Goal: Task Accomplishment & Management: Manage account settings

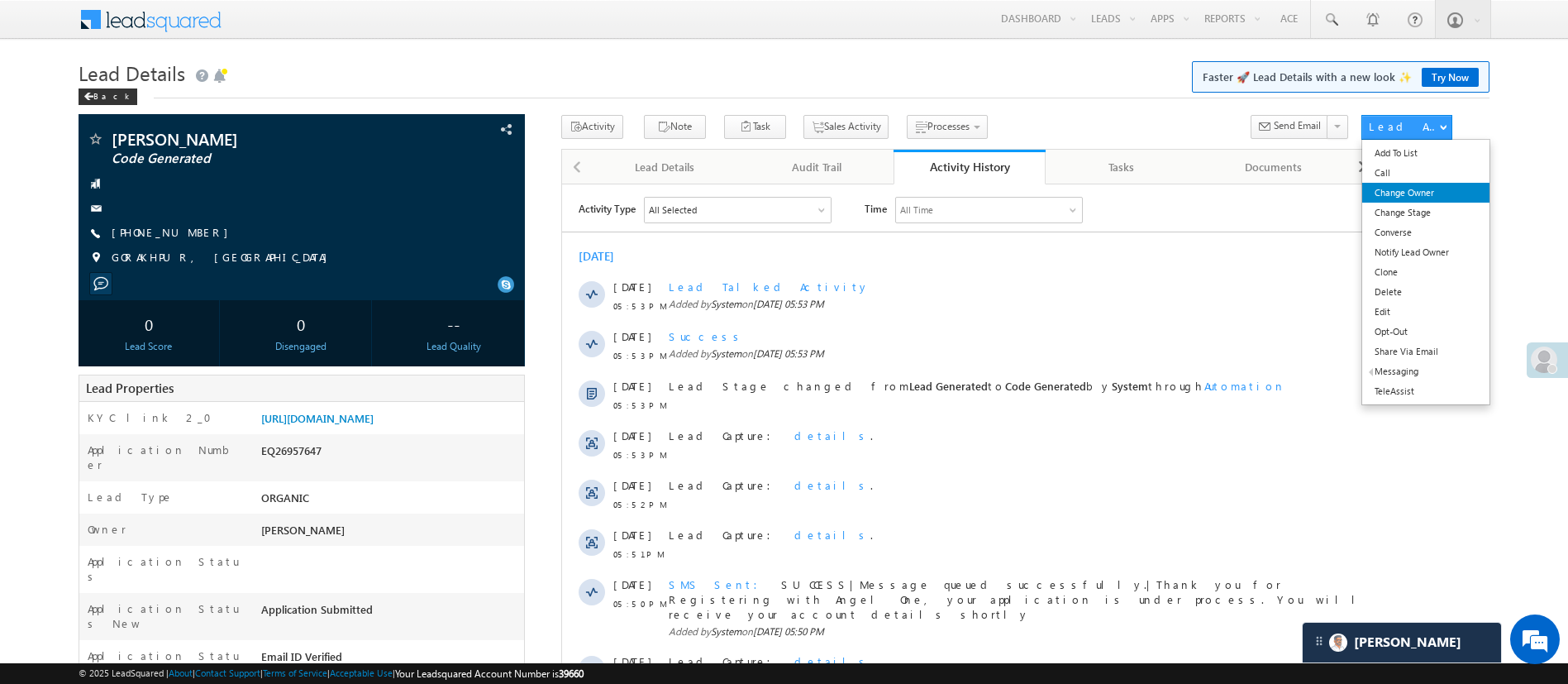
click at [1439, 186] on link "Change Owner" at bounding box center [1425, 192] width 126 height 20
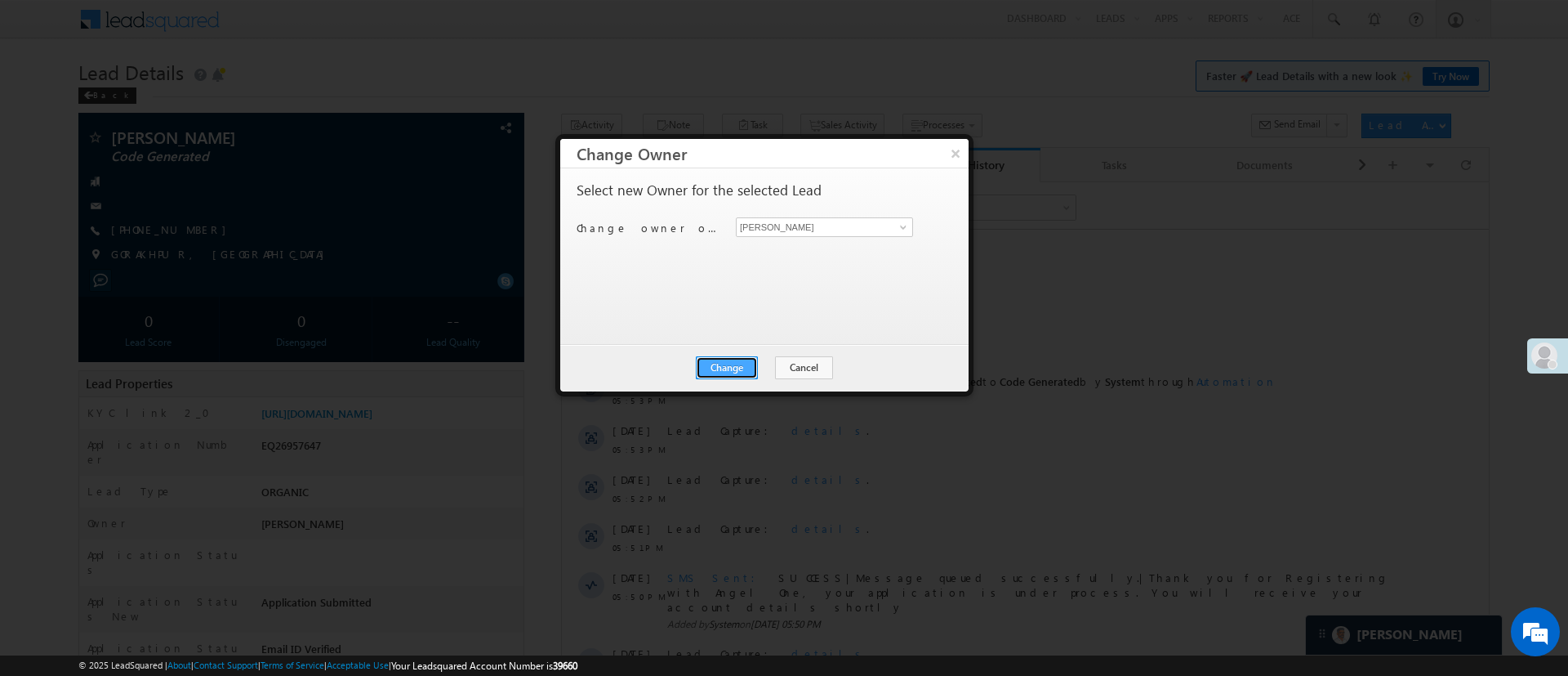
click at [728, 366] on button "Change" at bounding box center [727, 367] width 62 height 23
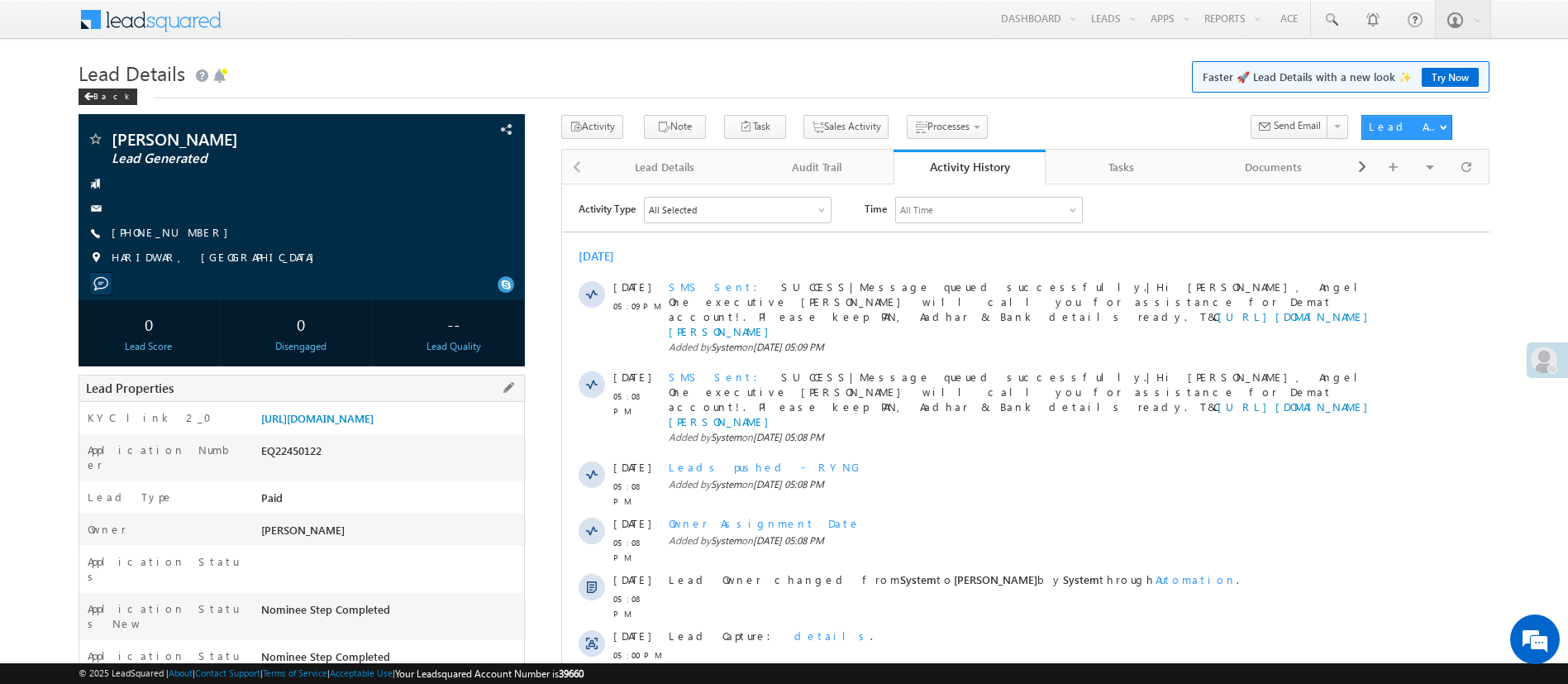
click at [293, 465] on div "EQ22450122" at bounding box center [390, 453] width 267 height 23
copy div "EQ22450122"
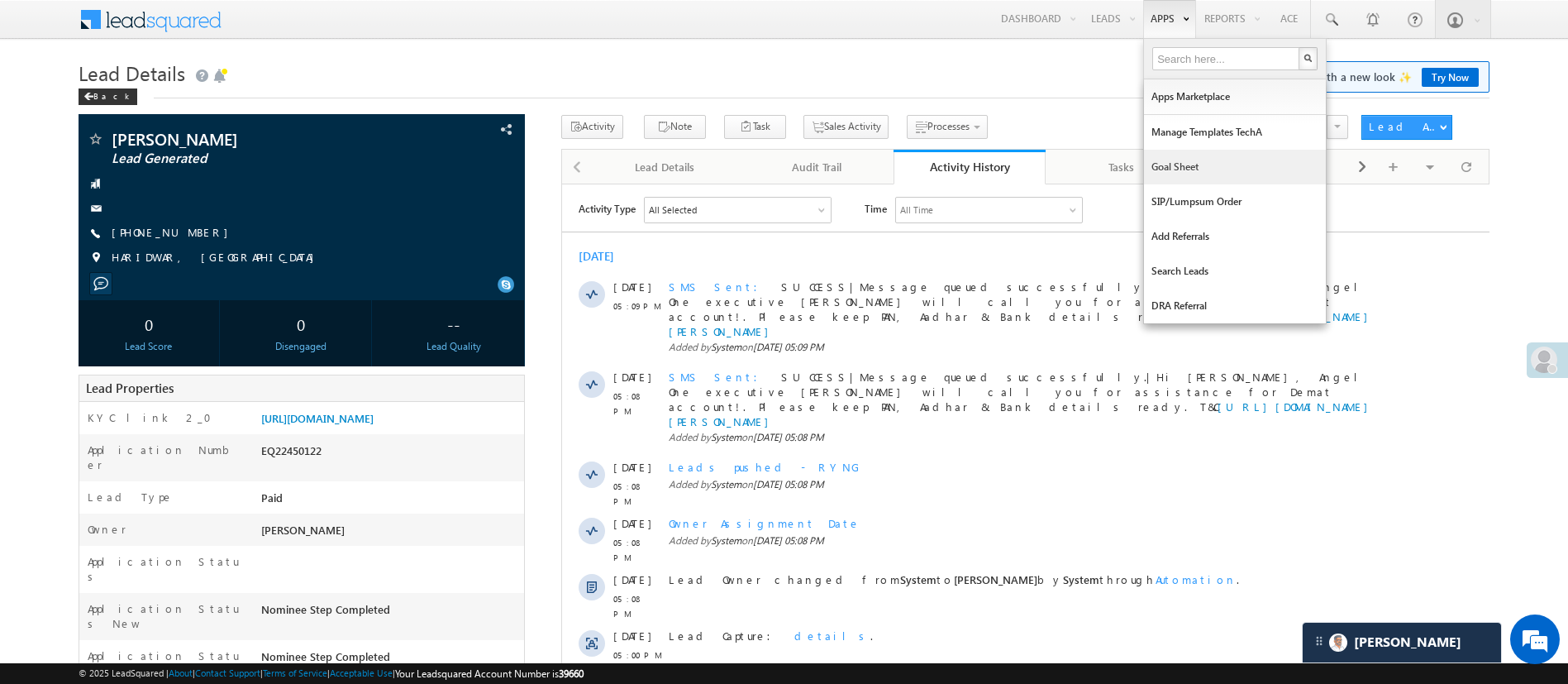
click at [1193, 160] on link "Goal Sheet" at bounding box center [1234, 167] width 181 height 35
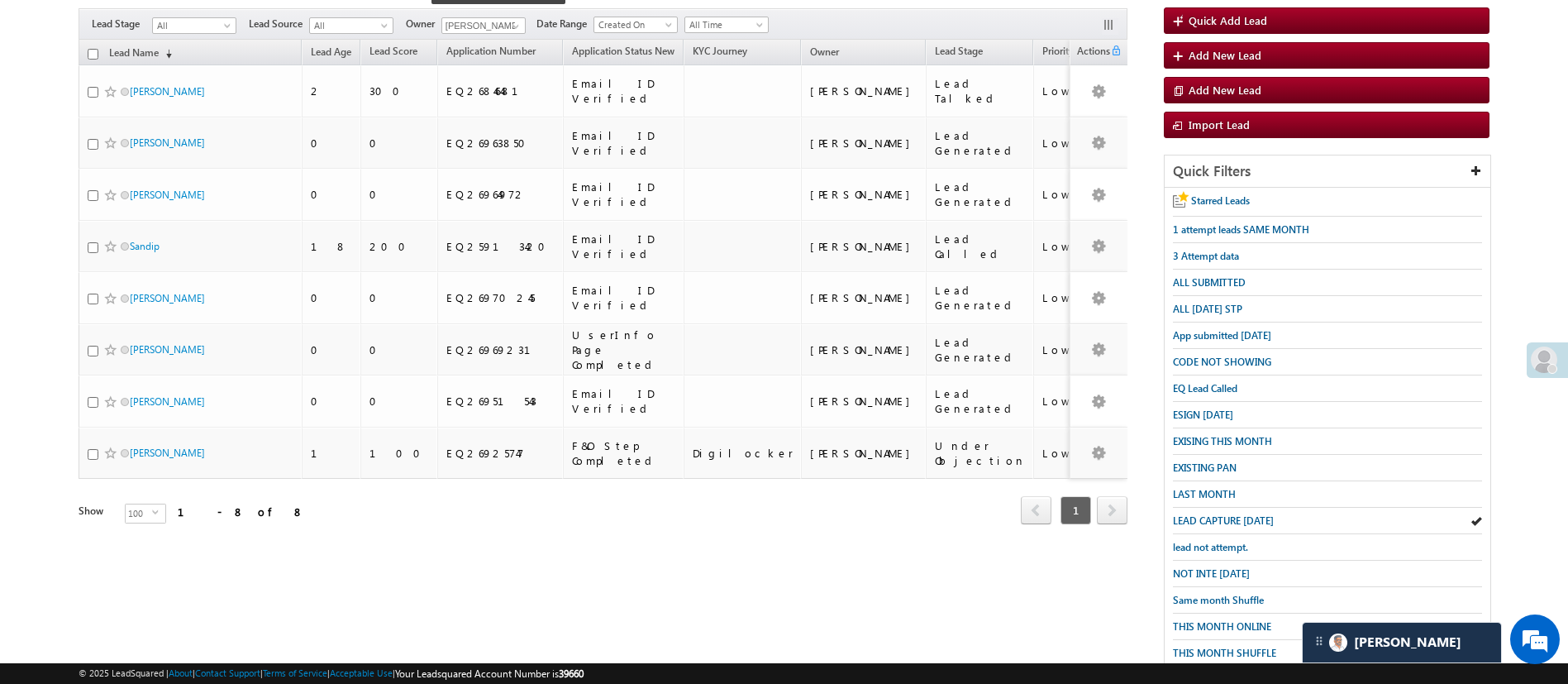
scroll to position [147, 0]
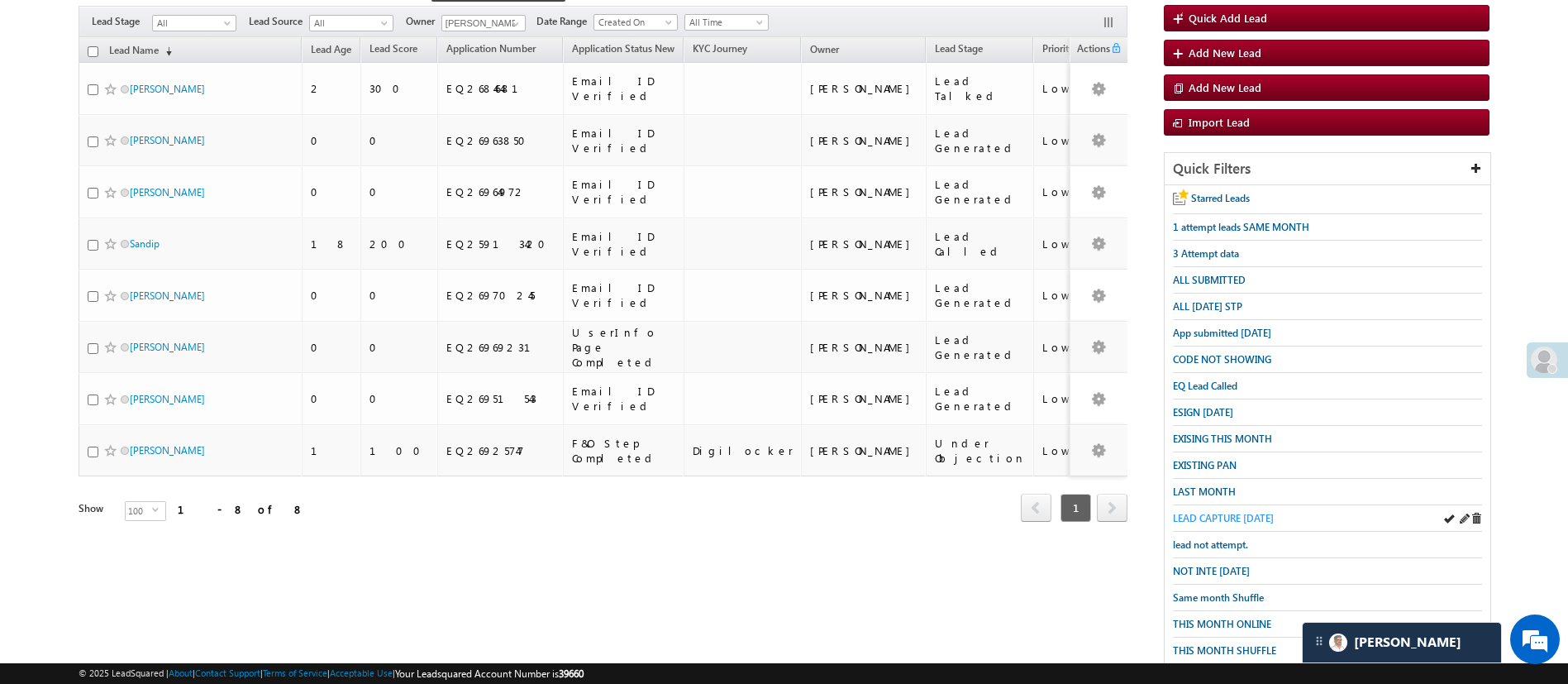
click at [1243, 512] on span "LEAD CAPTURE TODAY" at bounding box center [1223, 518] width 101 height 13
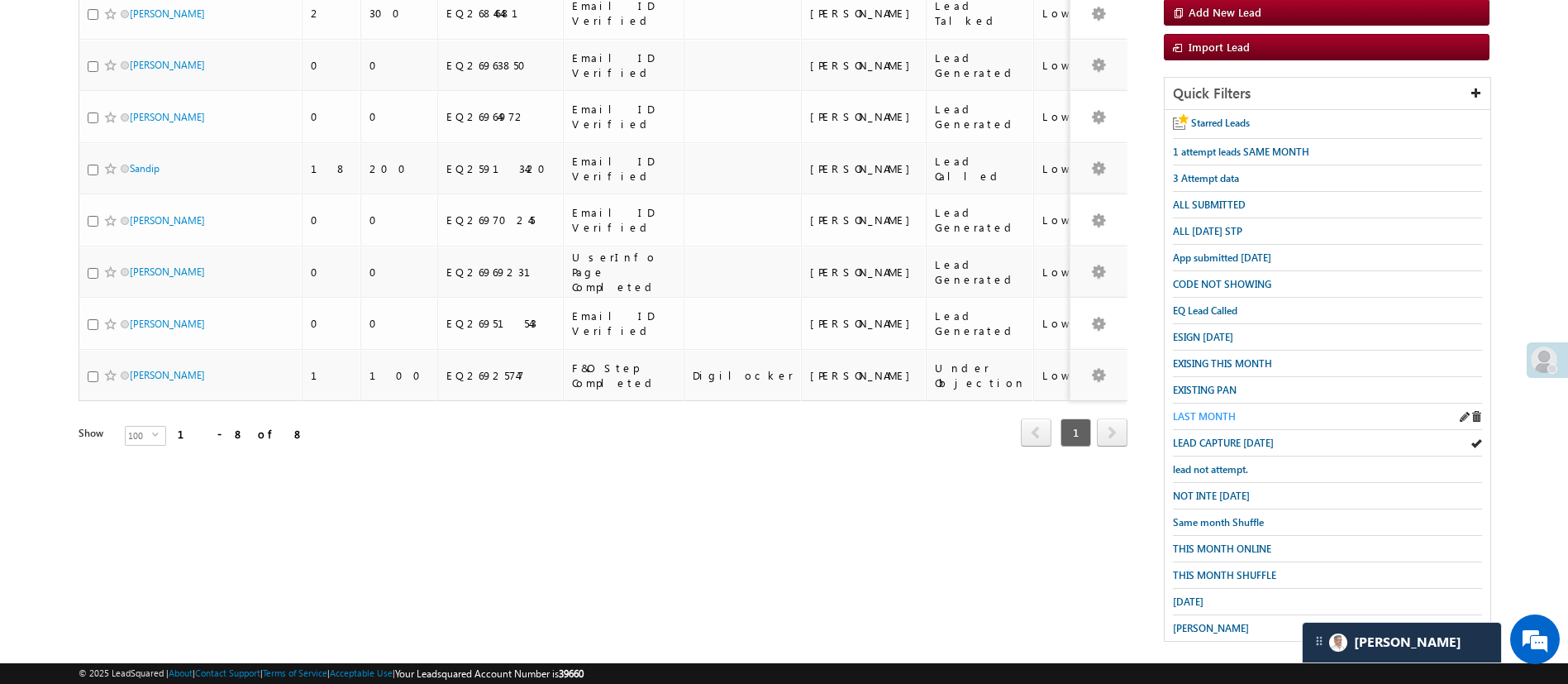
click at [1194, 410] on span "LAST MONTH" at bounding box center [1204, 416] width 63 height 13
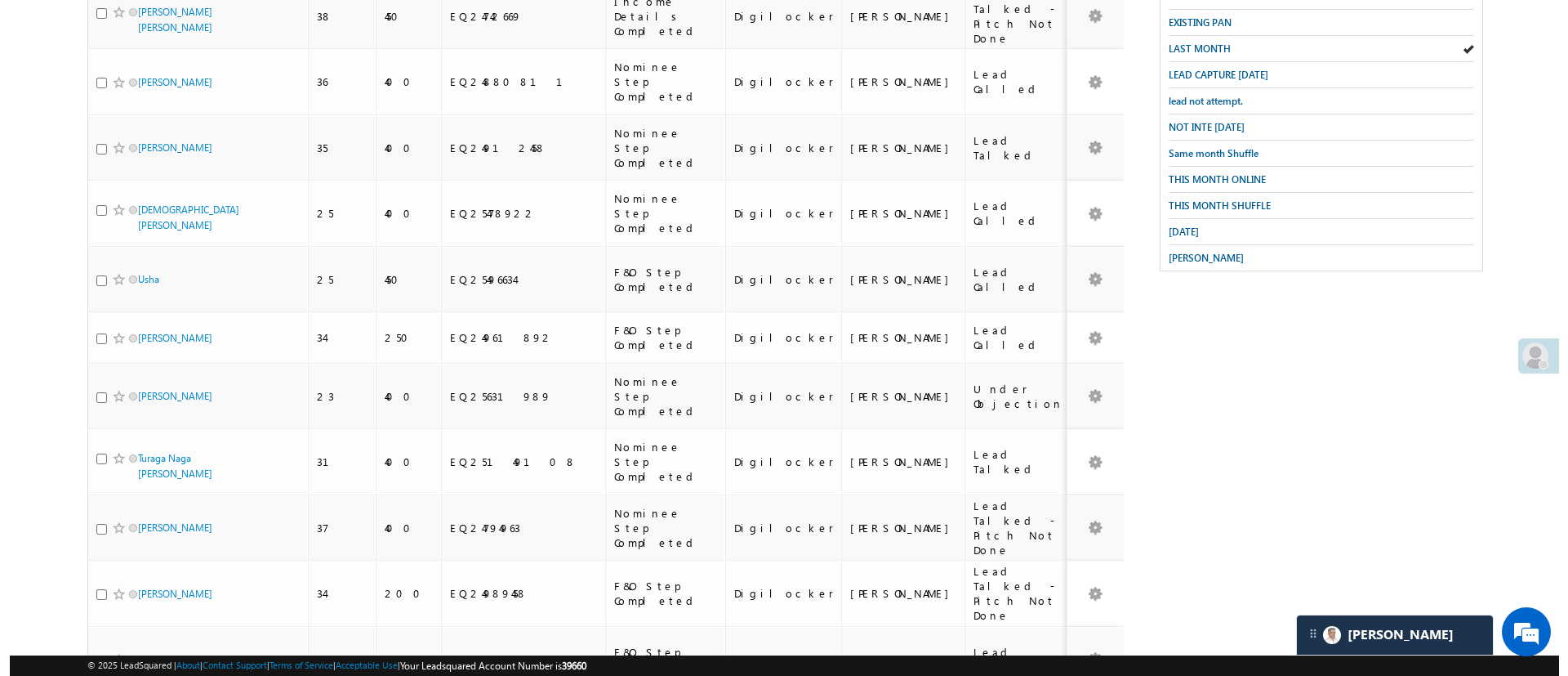
scroll to position [0, 0]
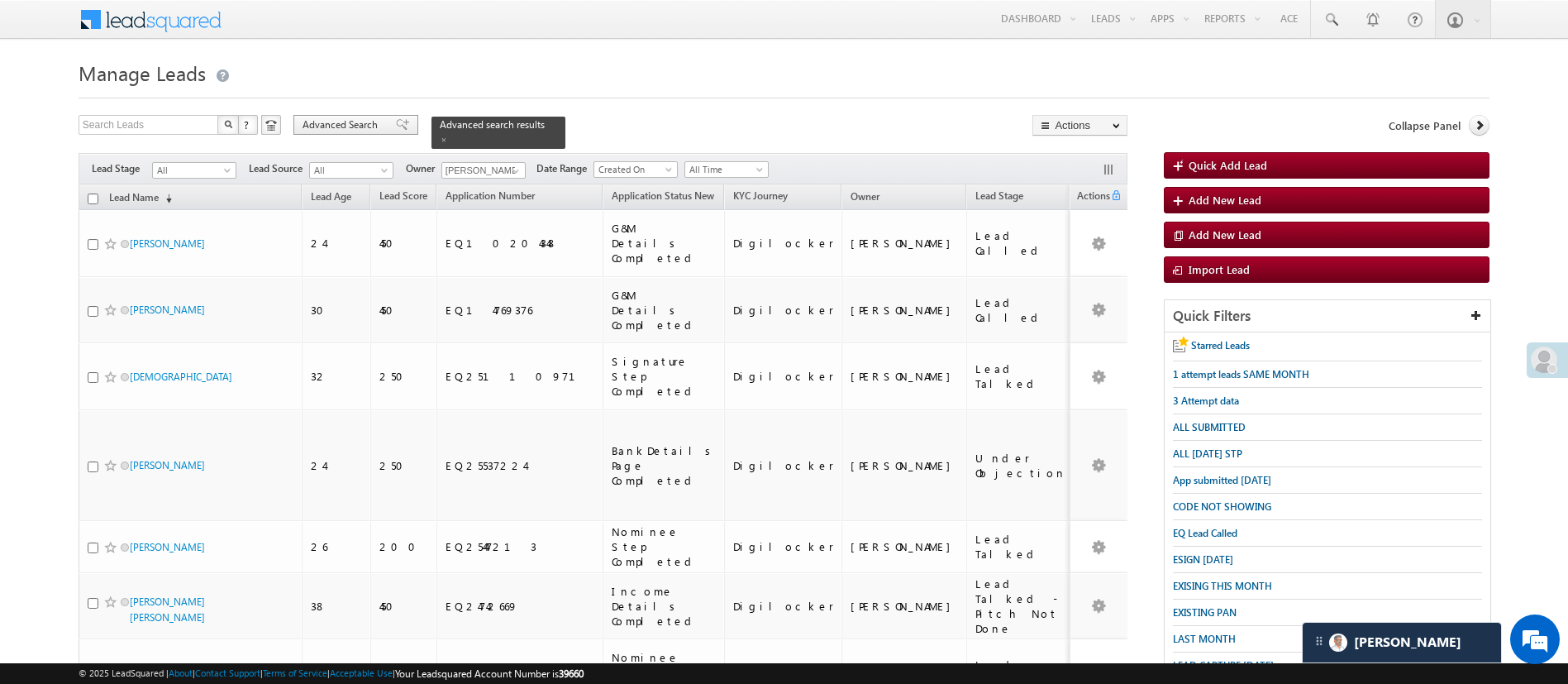
click at [319, 126] on span "Advanced Search" at bounding box center [342, 124] width 80 height 14
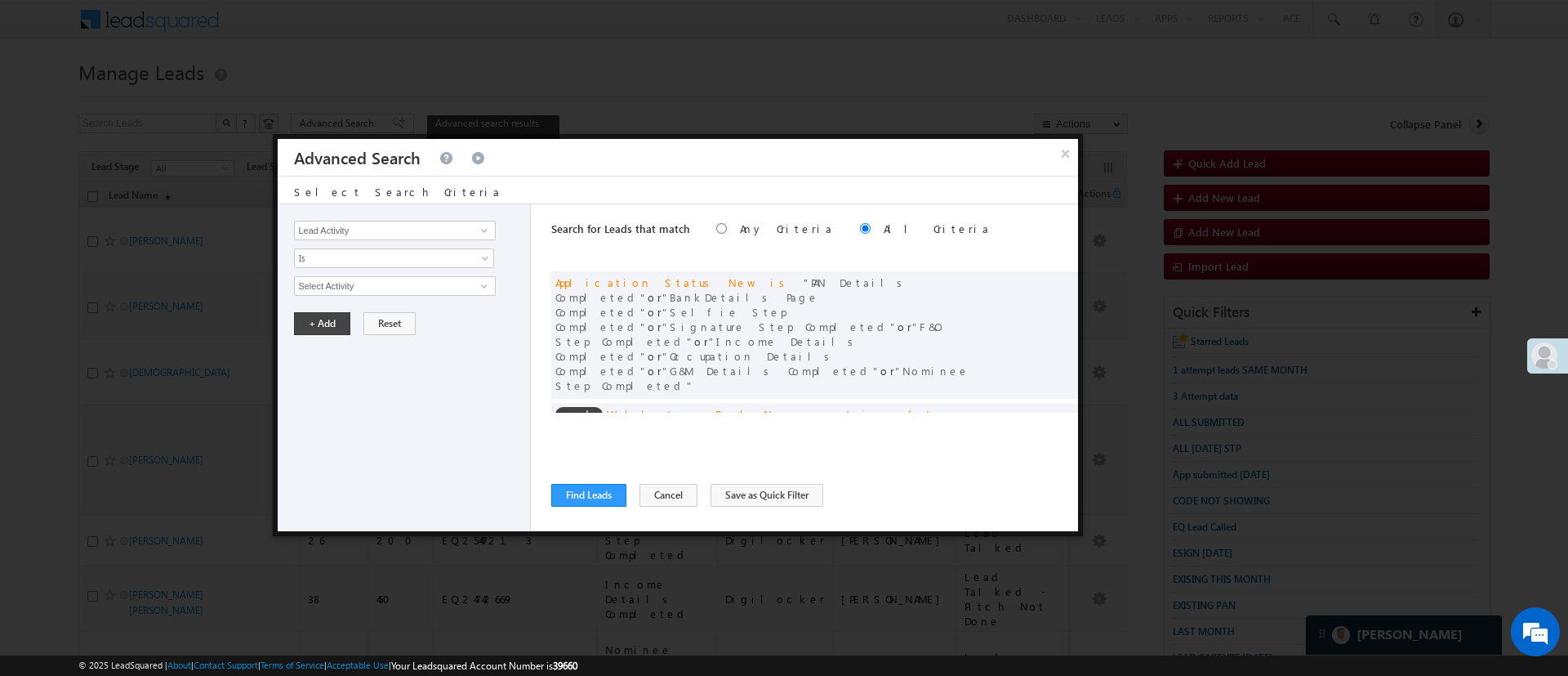
scroll to position [124, 0]
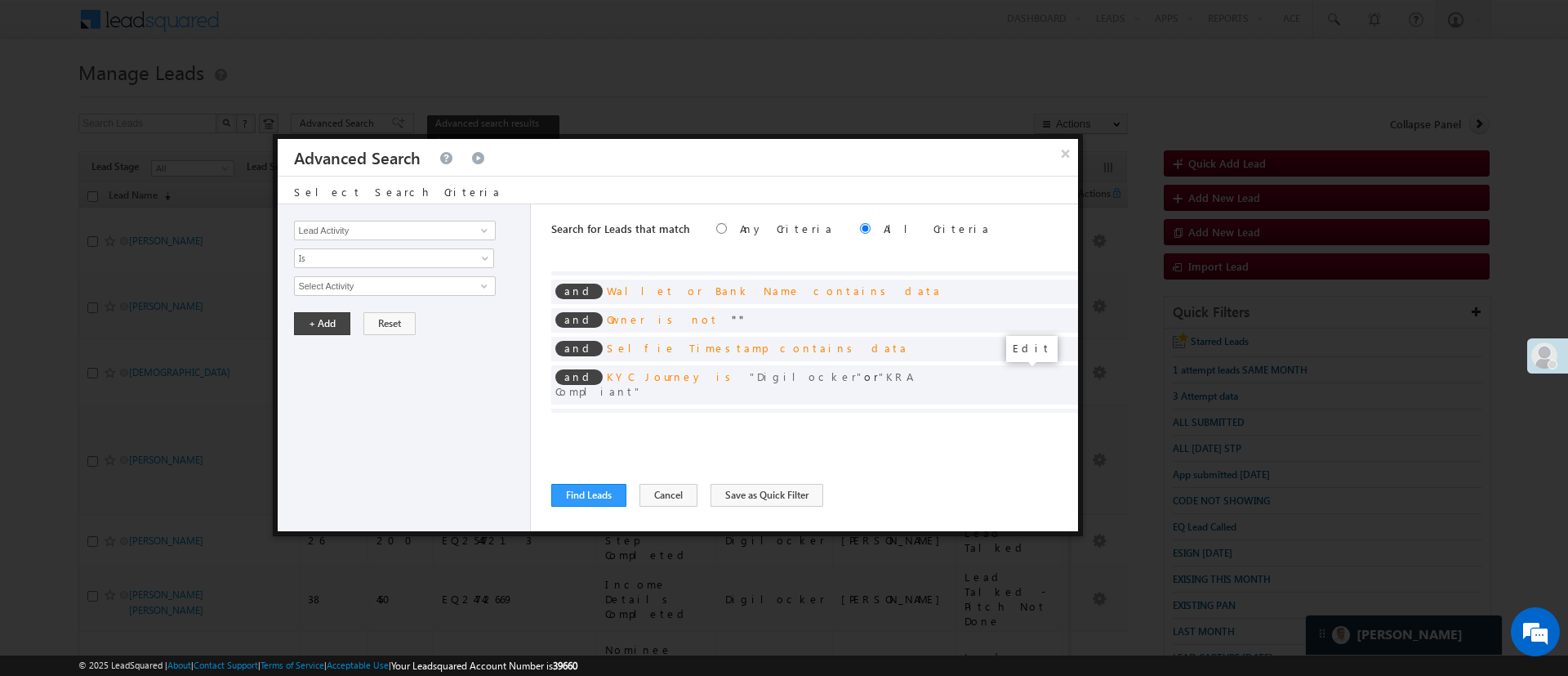
click at [1035, 441] on span at bounding box center [1041, 447] width 12 height 12
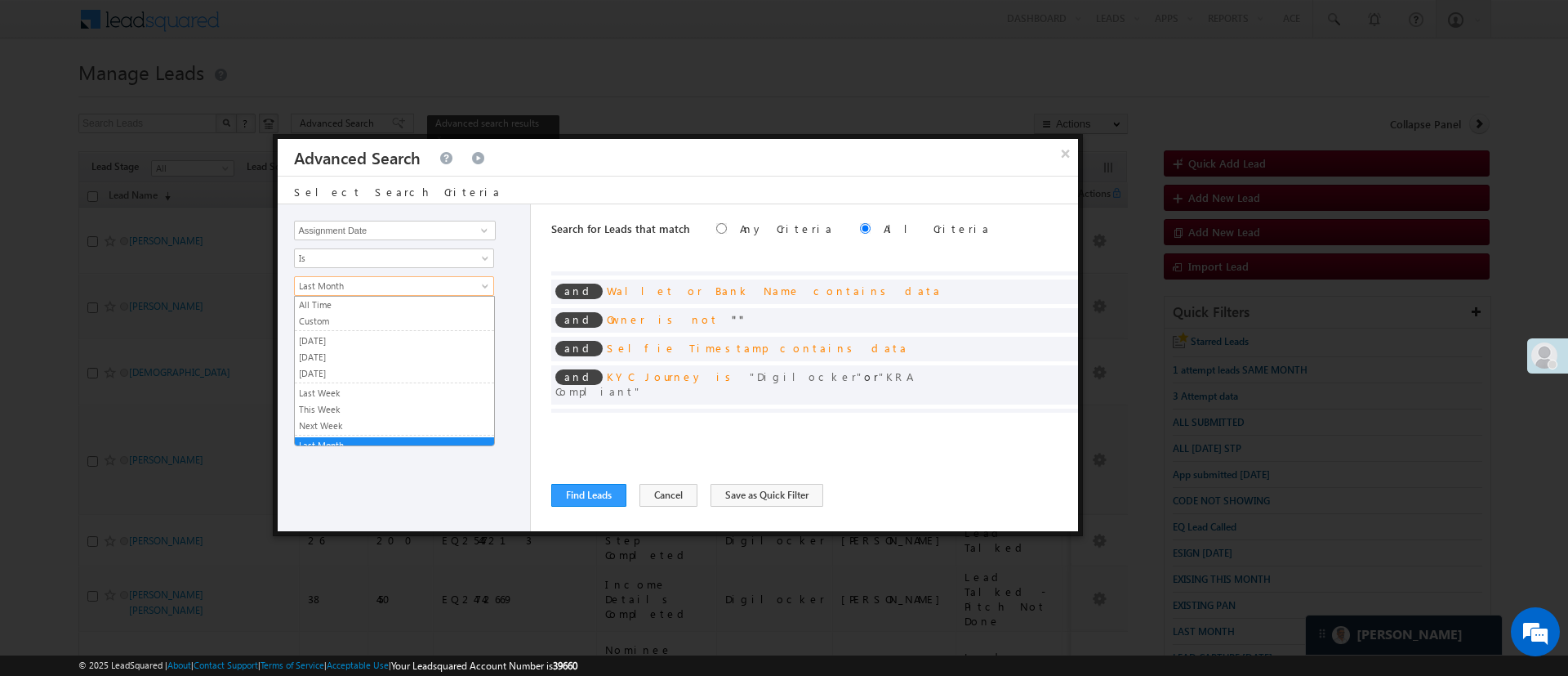
click at [445, 290] on span "Last Month" at bounding box center [383, 285] width 178 height 14
click at [449, 317] on link "Custom" at bounding box center [394, 313] width 199 height 14
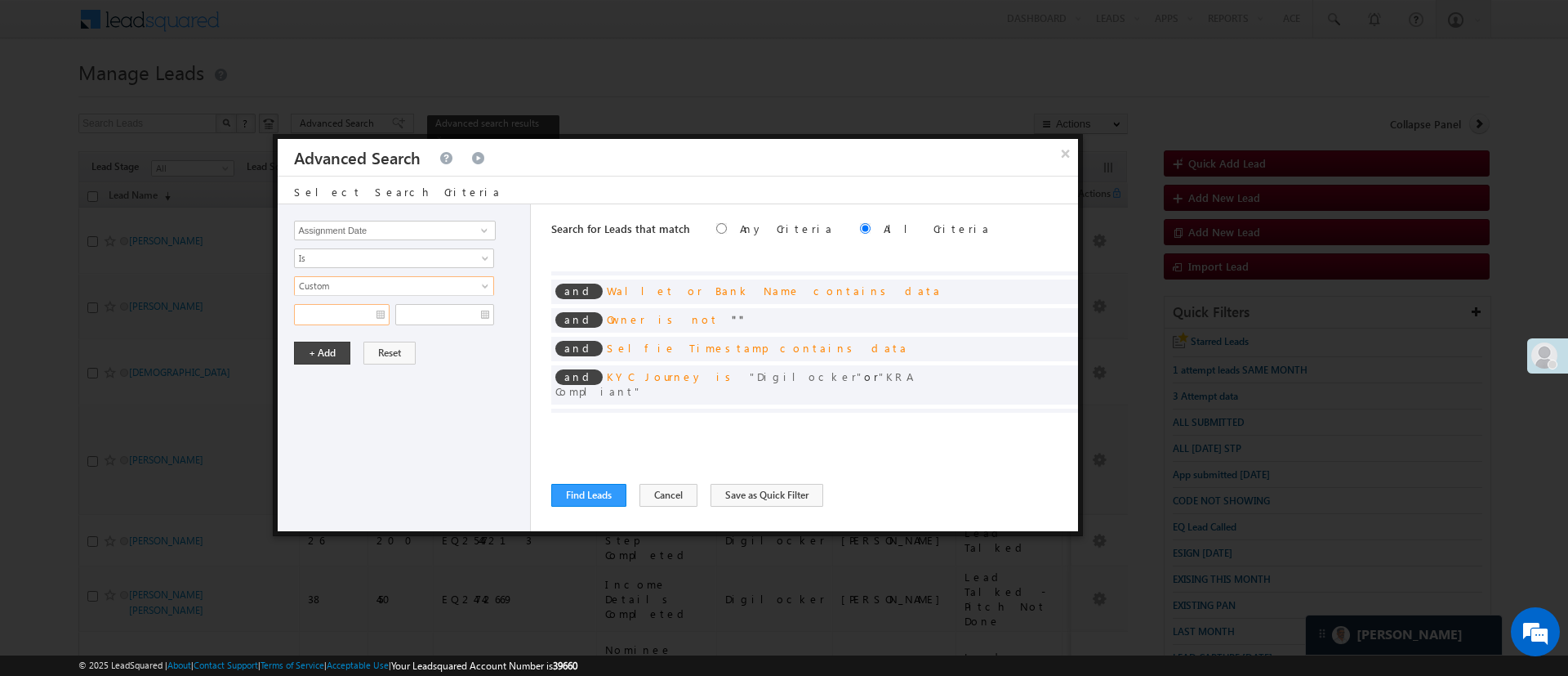
click at [369, 310] on input "text" at bounding box center [342, 314] width 96 height 21
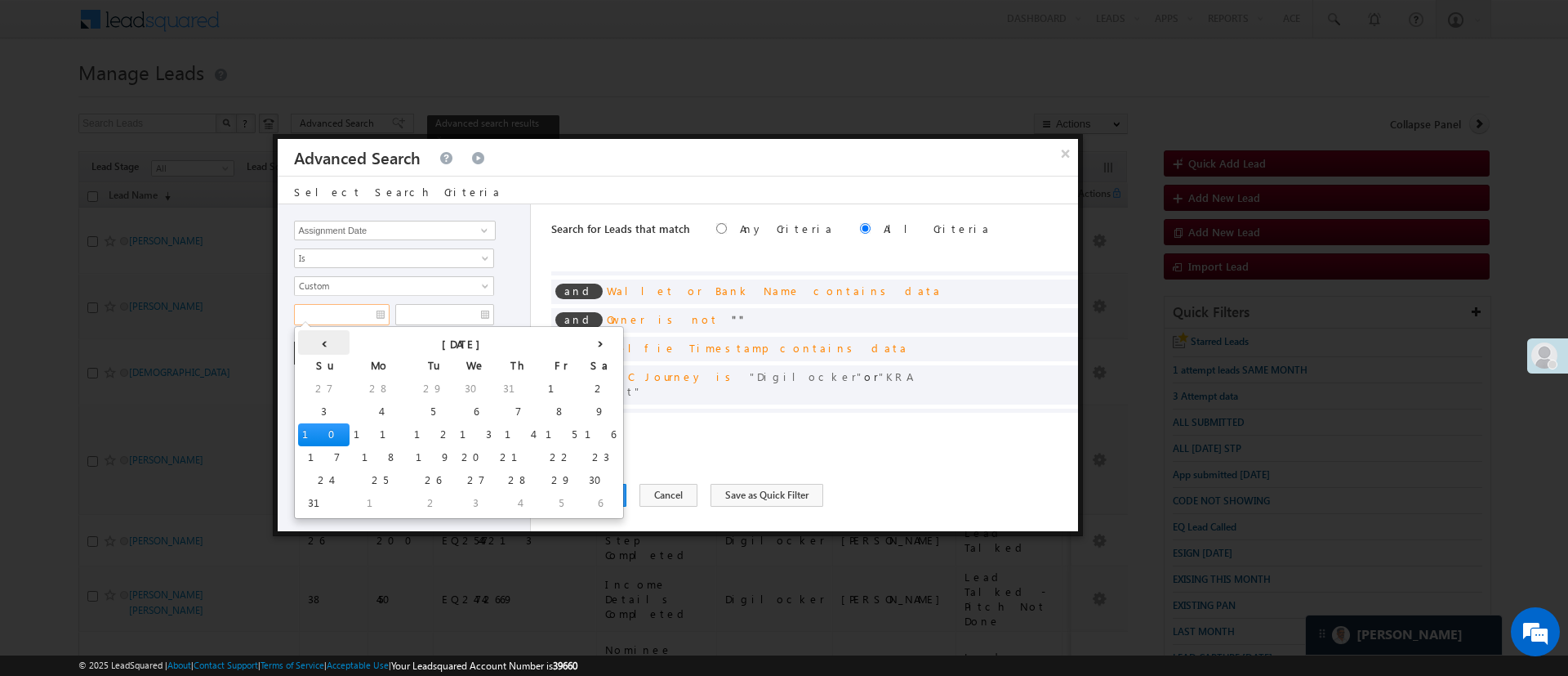
click at [306, 338] on th "‹" at bounding box center [323, 342] width 51 height 24
click at [309, 456] on td "20" at bounding box center [318, 457] width 40 height 23
type input "07/20/25"
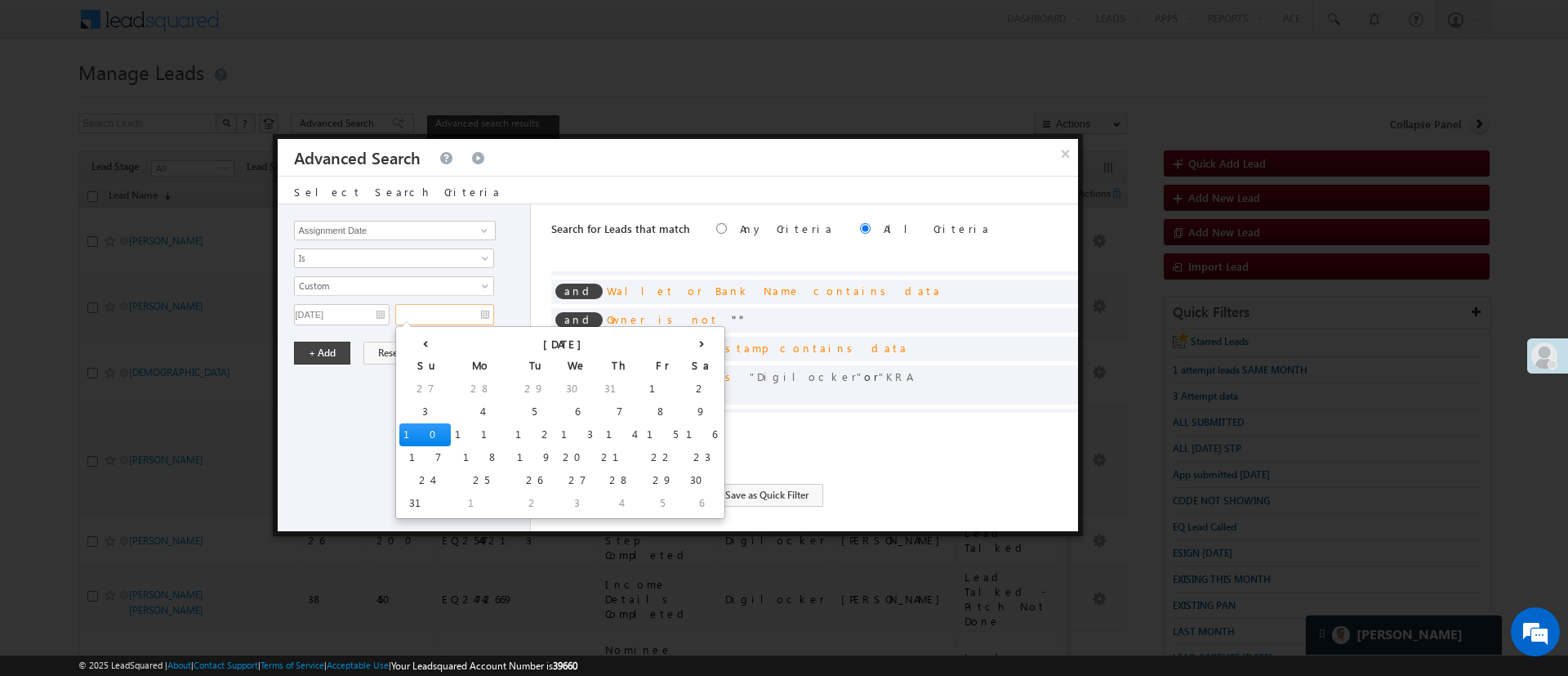
click at [441, 317] on input "text" at bounding box center [444, 314] width 98 height 21
click at [412, 345] on th "‹" at bounding box center [425, 342] width 51 height 24
click at [564, 476] on td "31" at bounding box center [589, 480] width 51 height 23
type input "07/31/25"
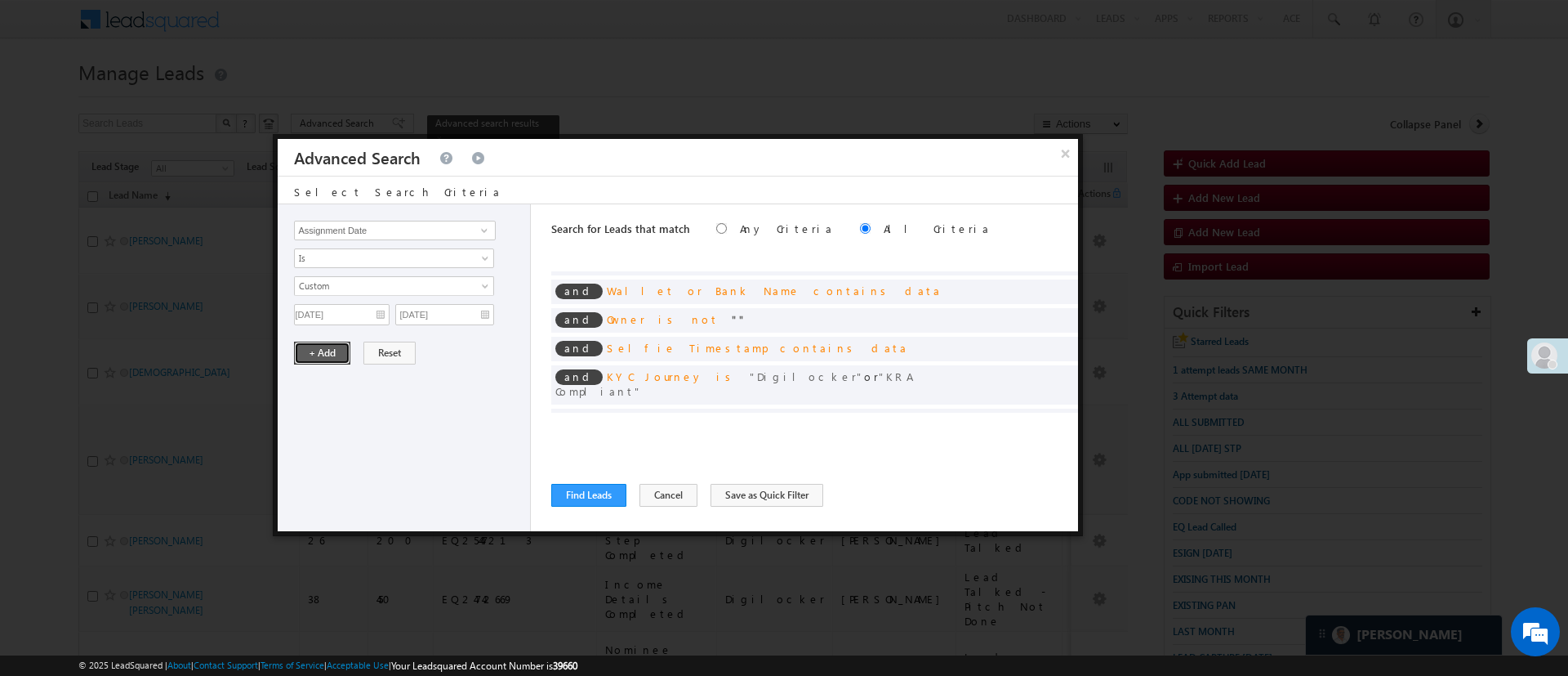
click at [301, 356] on button "+ Add" at bounding box center [322, 353] width 56 height 23
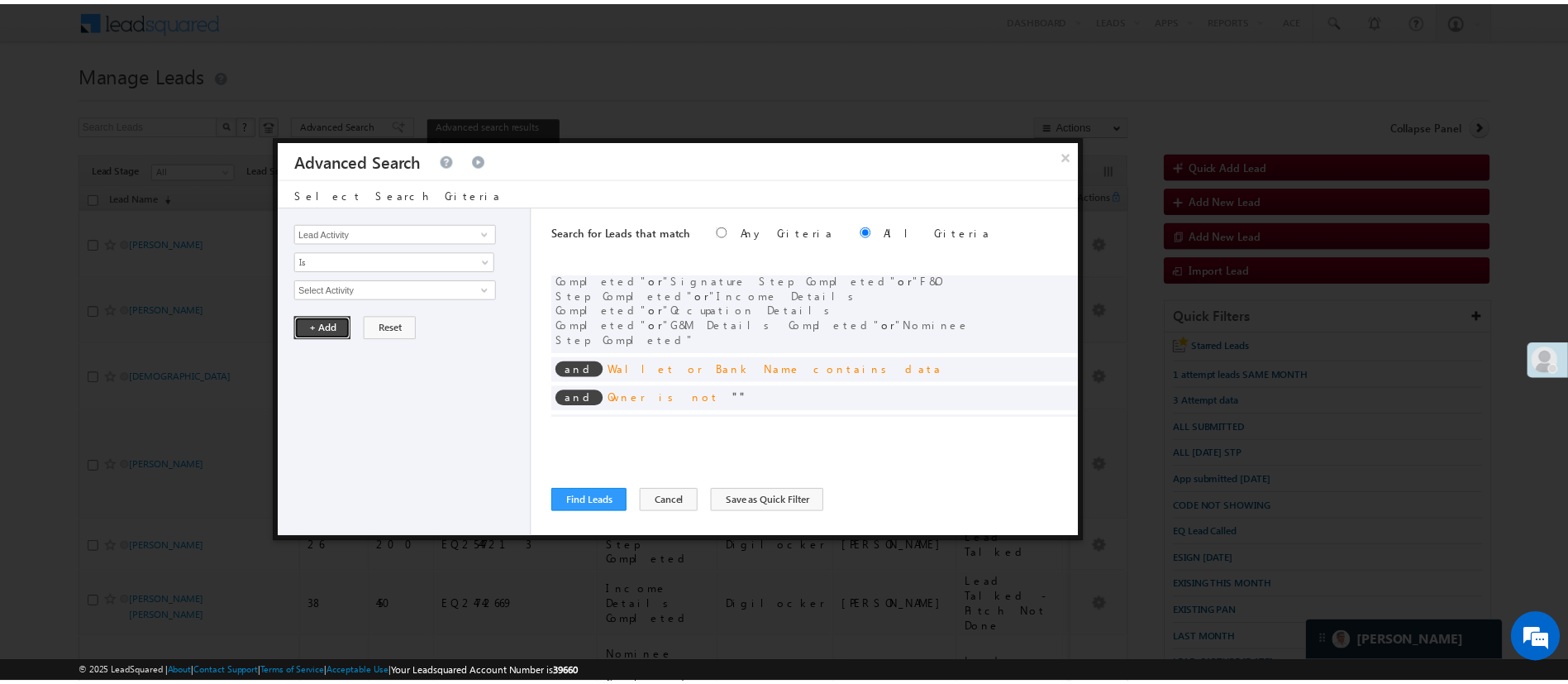
scroll to position [69, 0]
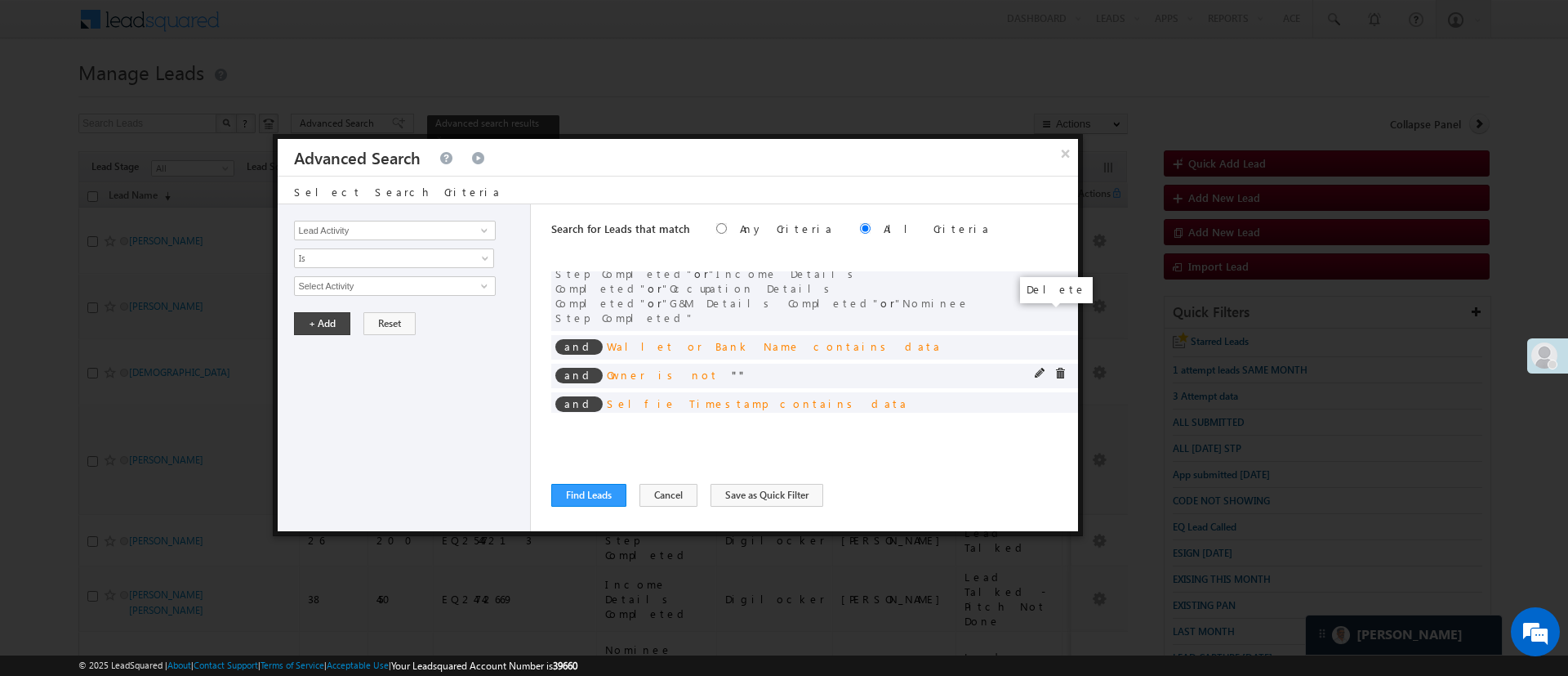
click at [1055, 368] on span at bounding box center [1060, 374] width 12 height 12
click at [596, 495] on button "Find Leads" at bounding box center [588, 494] width 75 height 23
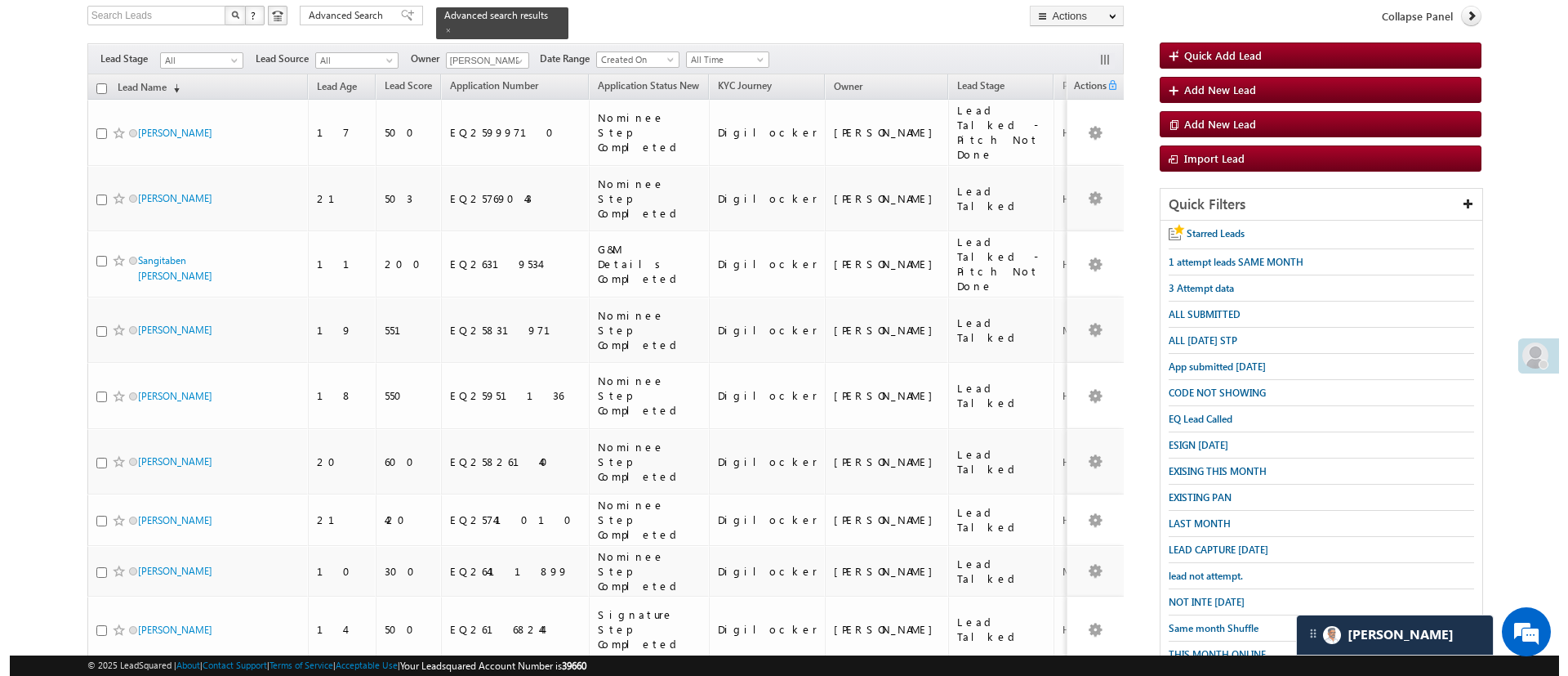
scroll to position [0, 0]
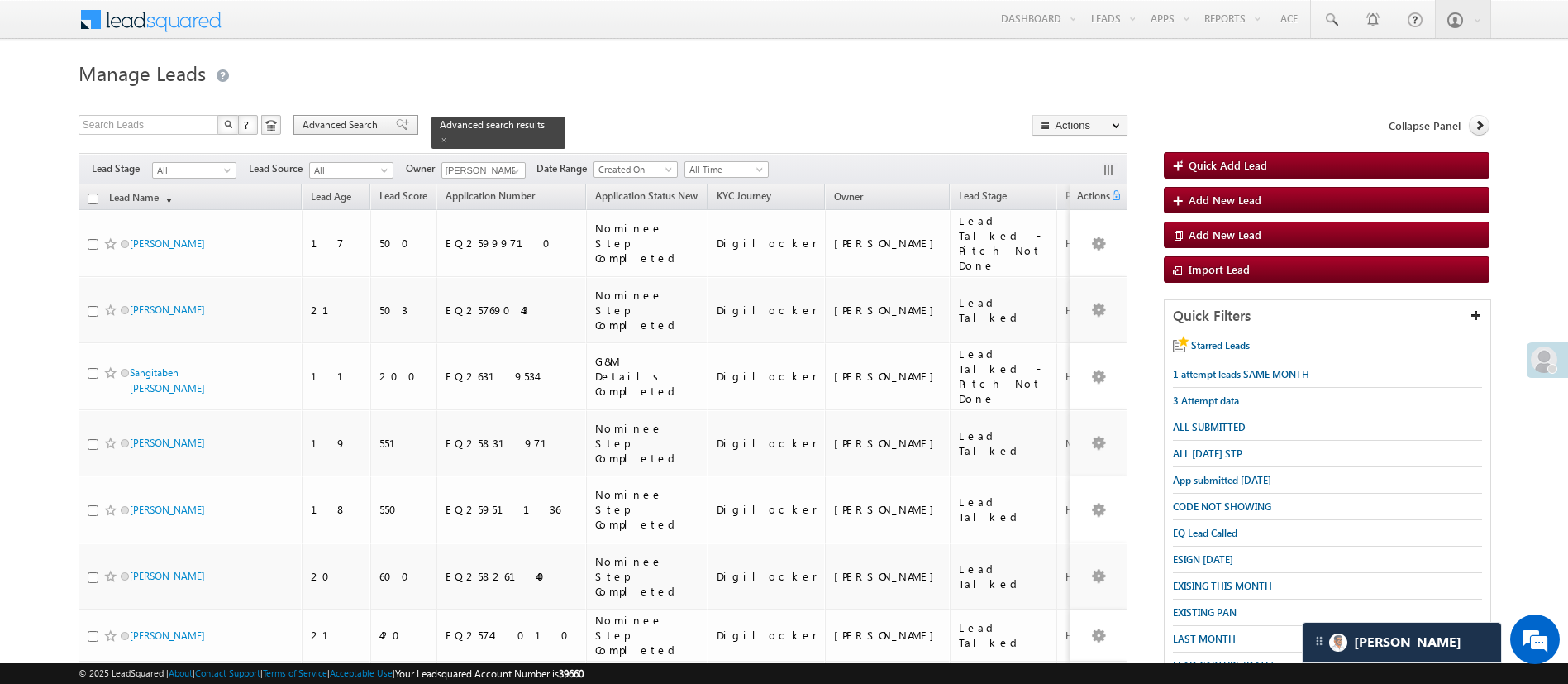
click at [341, 125] on span "Advanced Search" at bounding box center [342, 124] width 80 height 14
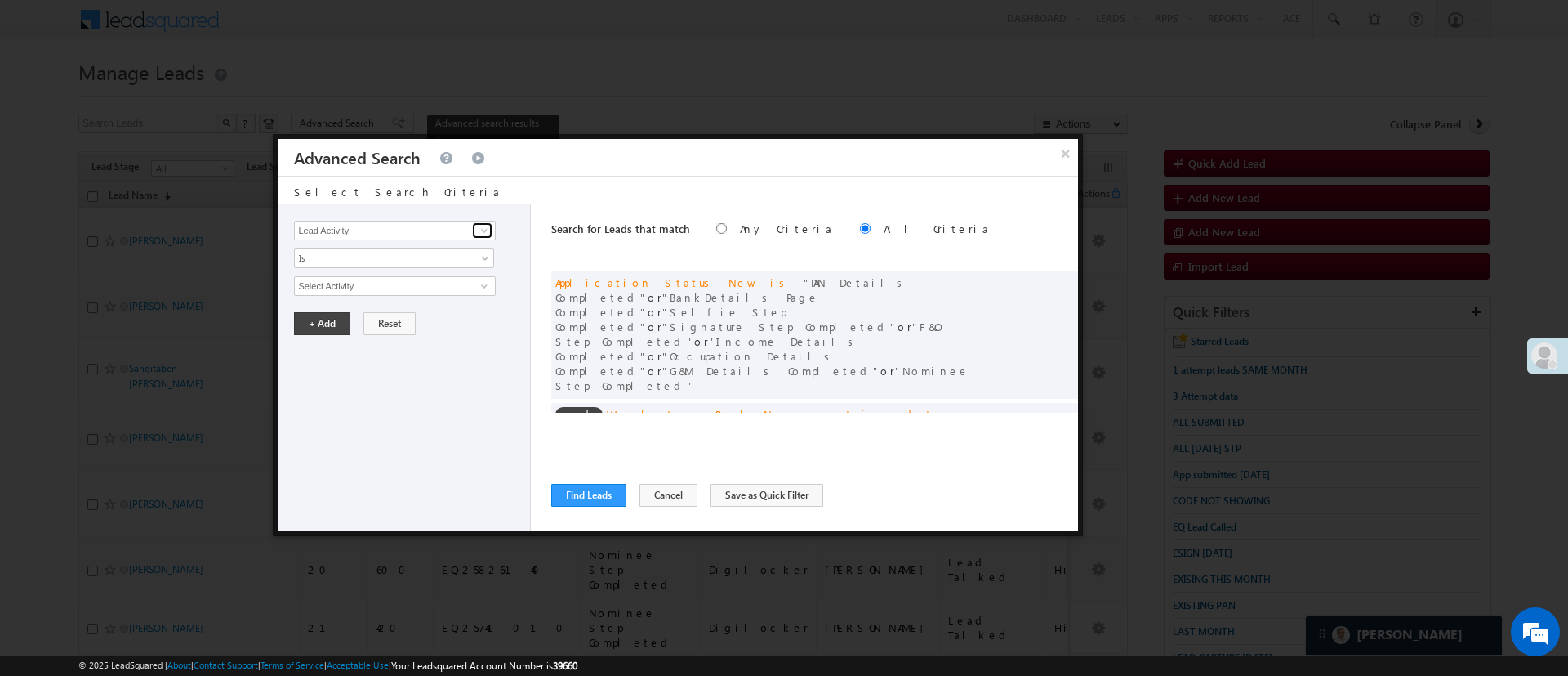
click at [481, 229] on span at bounding box center [485, 231] width 13 height 13
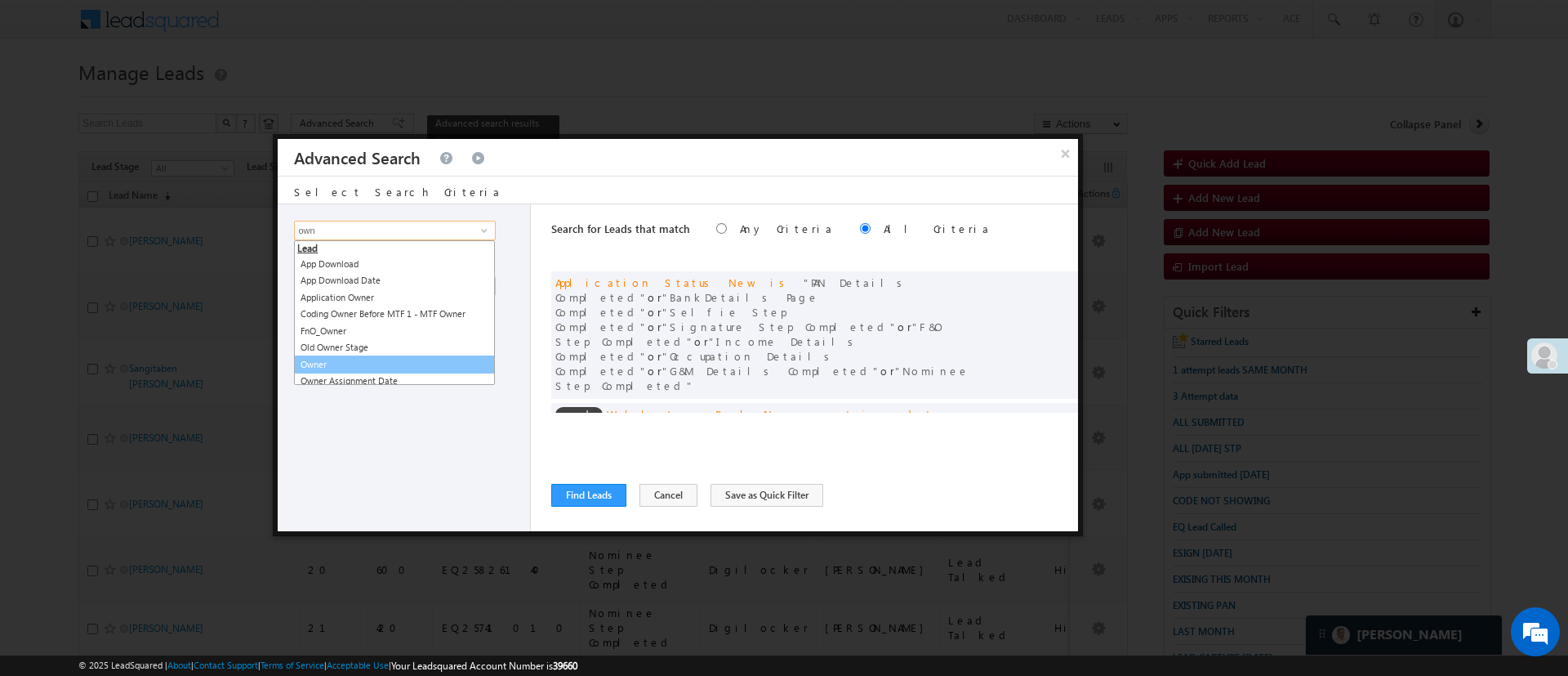
click at [388, 357] on link "Owner" at bounding box center [394, 365] width 201 height 19
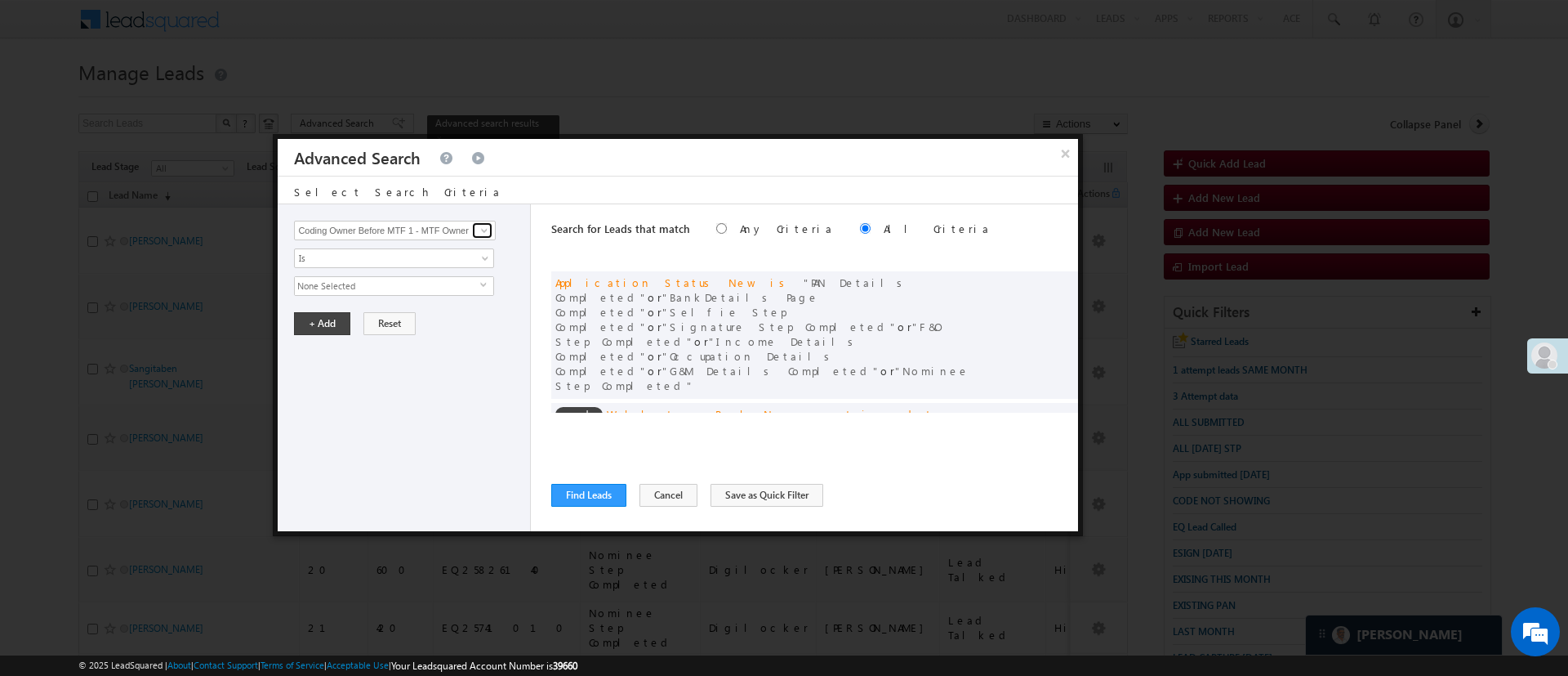
click at [481, 231] on span at bounding box center [485, 231] width 13 height 13
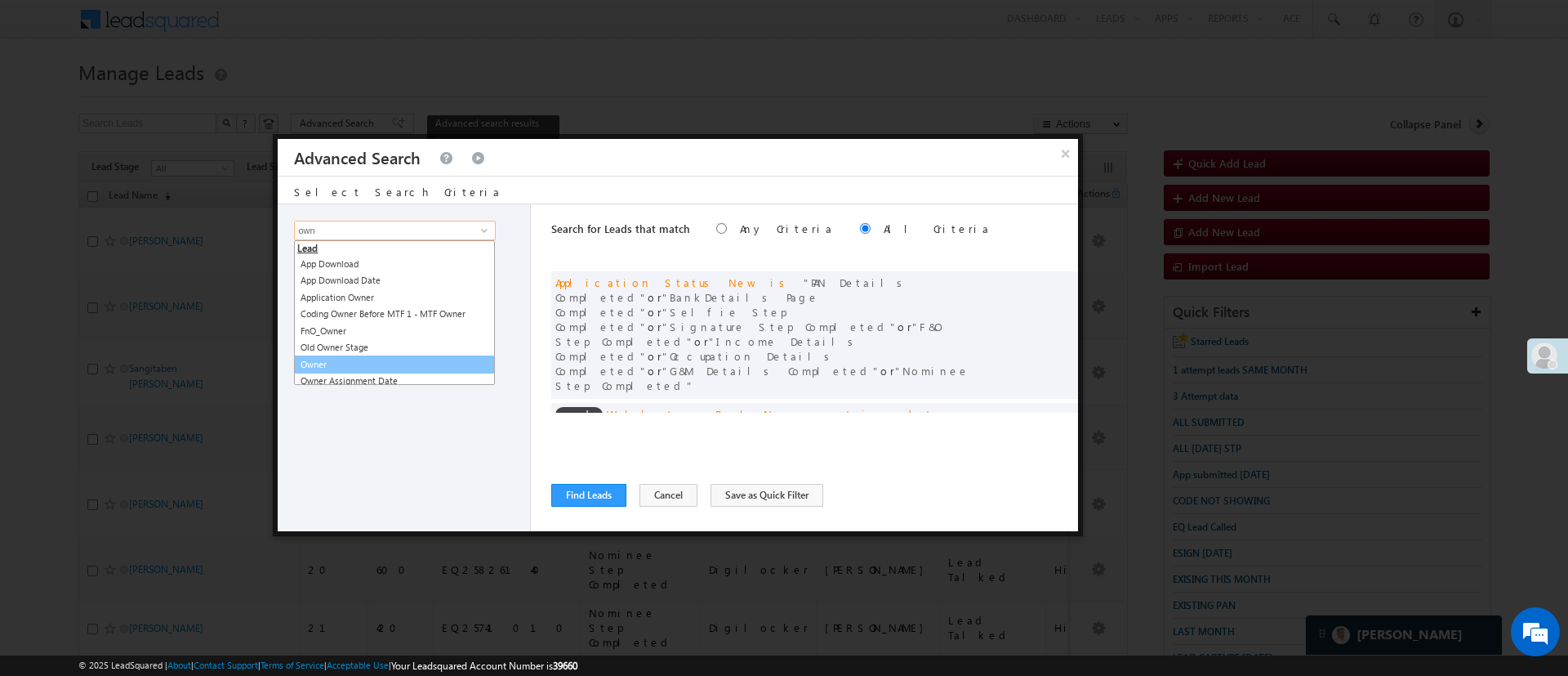
click at [380, 359] on link "Owner" at bounding box center [394, 365] width 201 height 19
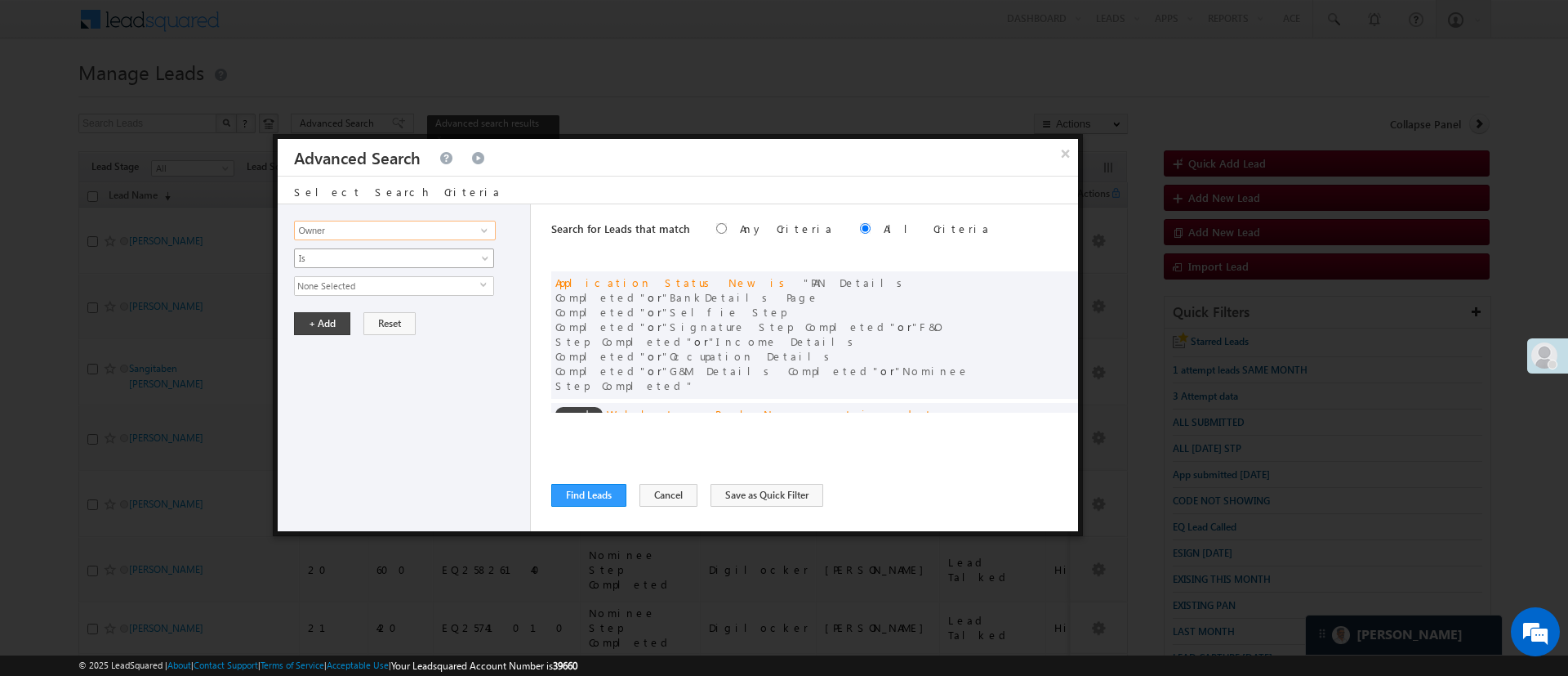
type input "Owner"
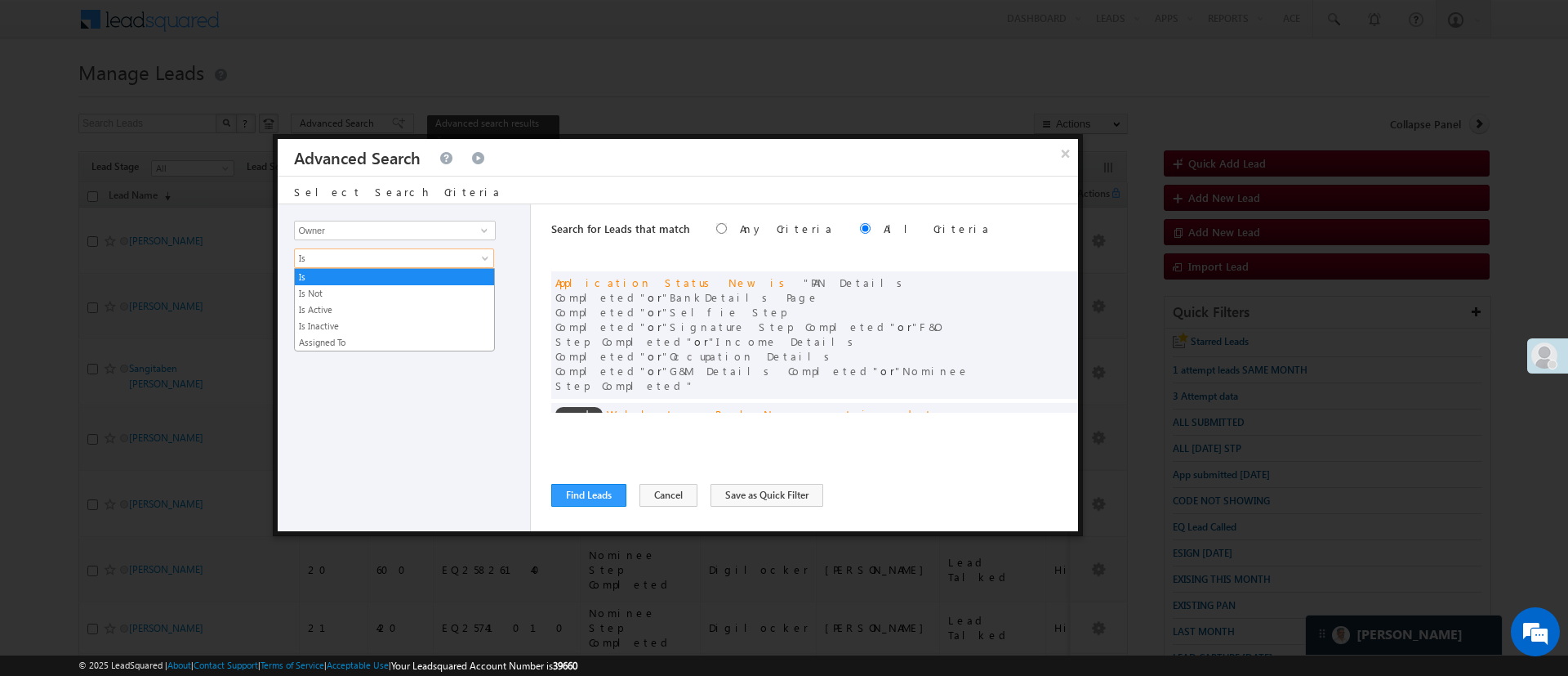
click at [477, 253] on link "Is" at bounding box center [394, 258] width 200 height 19
click at [388, 338] on link "Assigned To" at bounding box center [394, 342] width 199 height 14
click at [401, 283] on span "None Selected" at bounding box center [387, 285] width 185 height 18
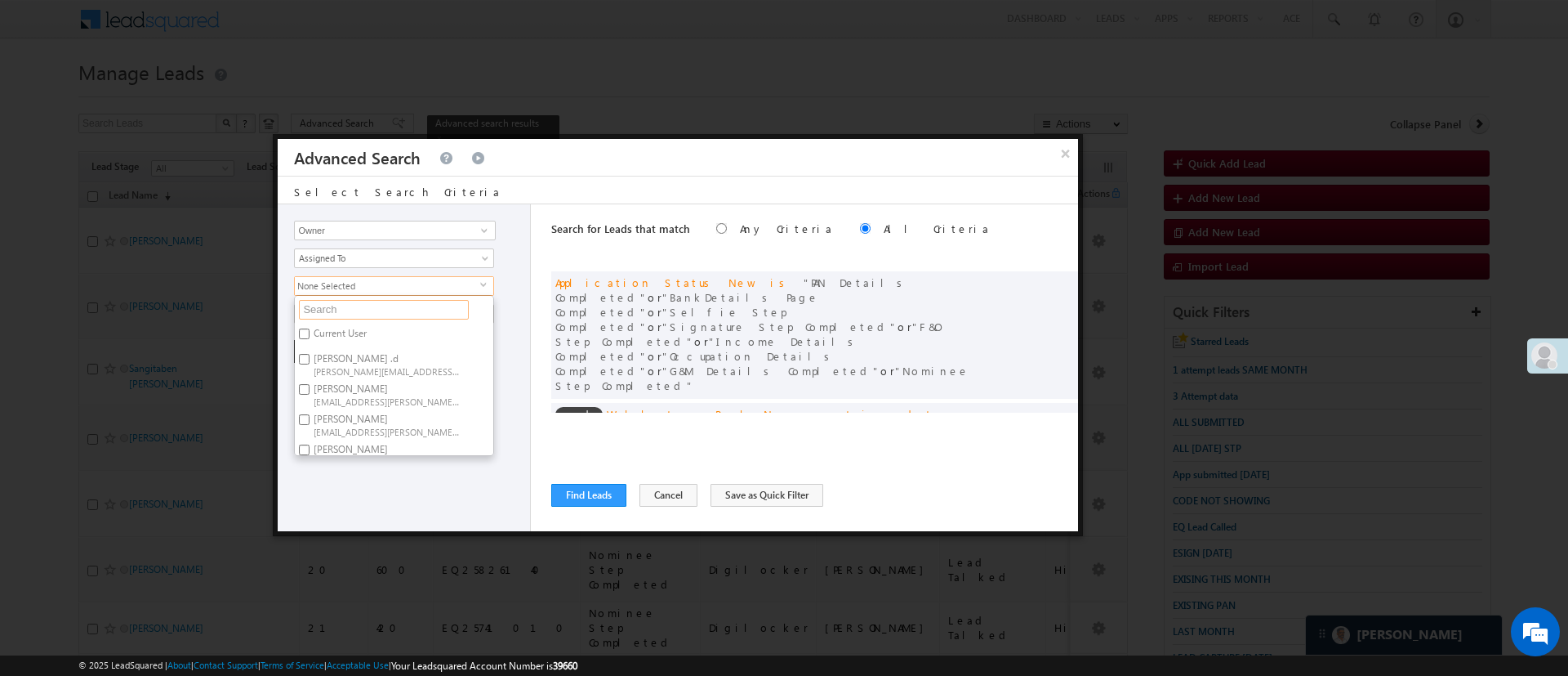
click at [406, 312] on input "text" at bounding box center [384, 309] width 170 height 19
type input "man"
click at [395, 348] on span "Hemant.Nandwana@angelbroking.com" at bounding box center [387, 345] width 147 height 13
click at [310, 339] on input "Hemant Nandwana Hemant.Nandwana@angelbroking.com" at bounding box center [304, 333] width 11 height 11
click at [395, 348] on span "Hemant.Nandwana@angelbroking.com" at bounding box center [387, 345] width 147 height 13
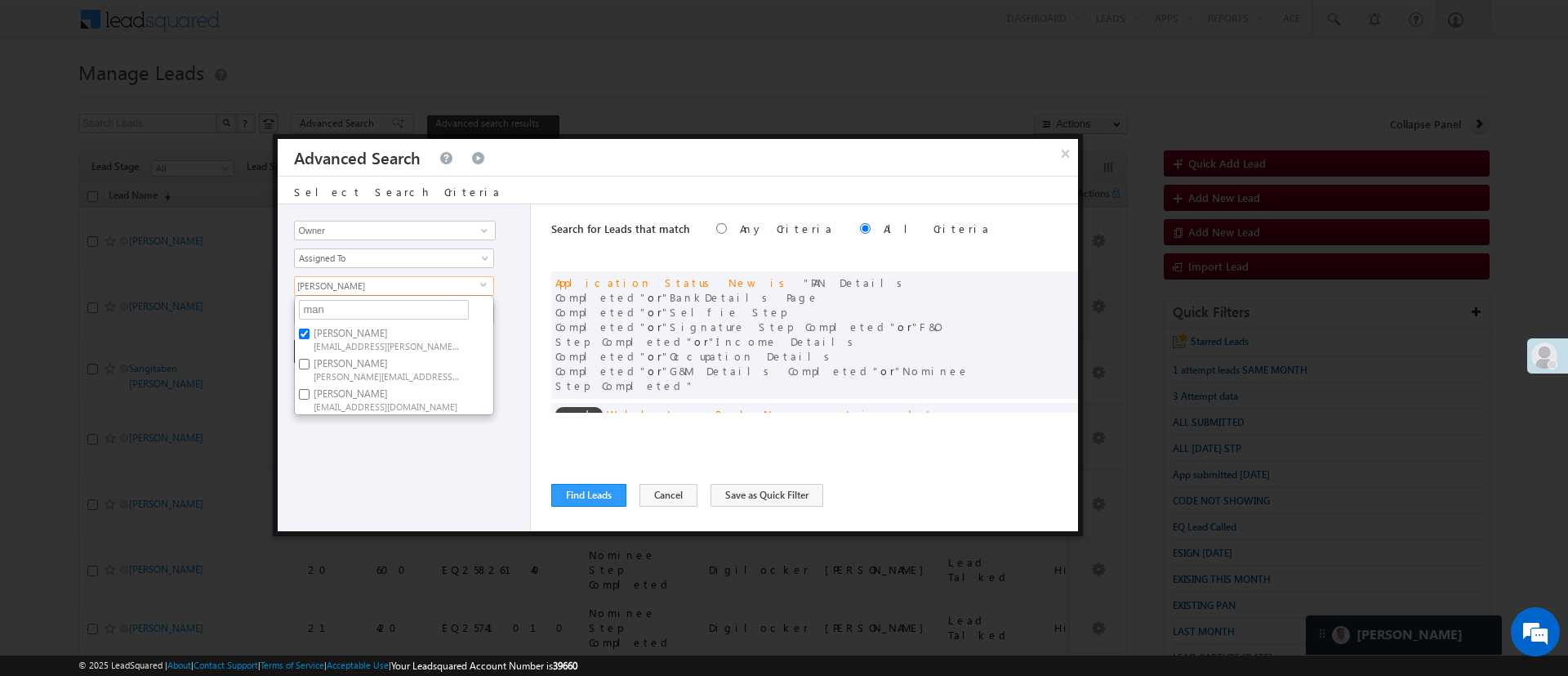
click at [310, 339] on input "Hemant Nandwana Hemant.Nandwana@angelbroking.com" at bounding box center [304, 333] width 11 height 11
checkbox input "false"
click at [393, 413] on label "Manish Panchal Manish.1Panchal@angelbroking.com" at bounding box center [385, 399] width 182 height 30
click at [310, 400] on input "Manish Panchal Manish.1Panchal@angelbroking.com" at bounding box center [304, 394] width 11 height 11
checkbox input "true"
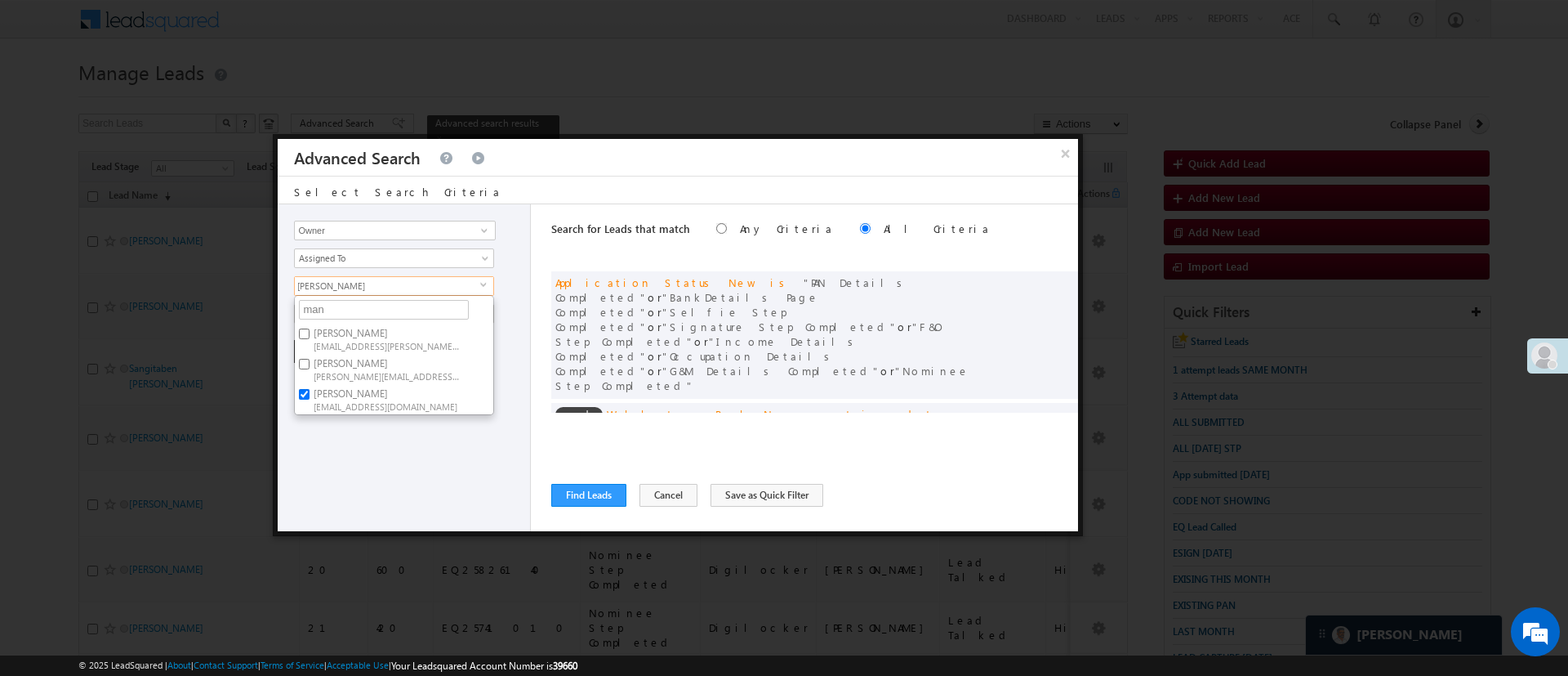
click at [392, 456] on div "Lead Activity Task Sales Group Prospect Id WA Last Message Timestamp 4th Day Di…" at bounding box center [404, 368] width 253 height 327
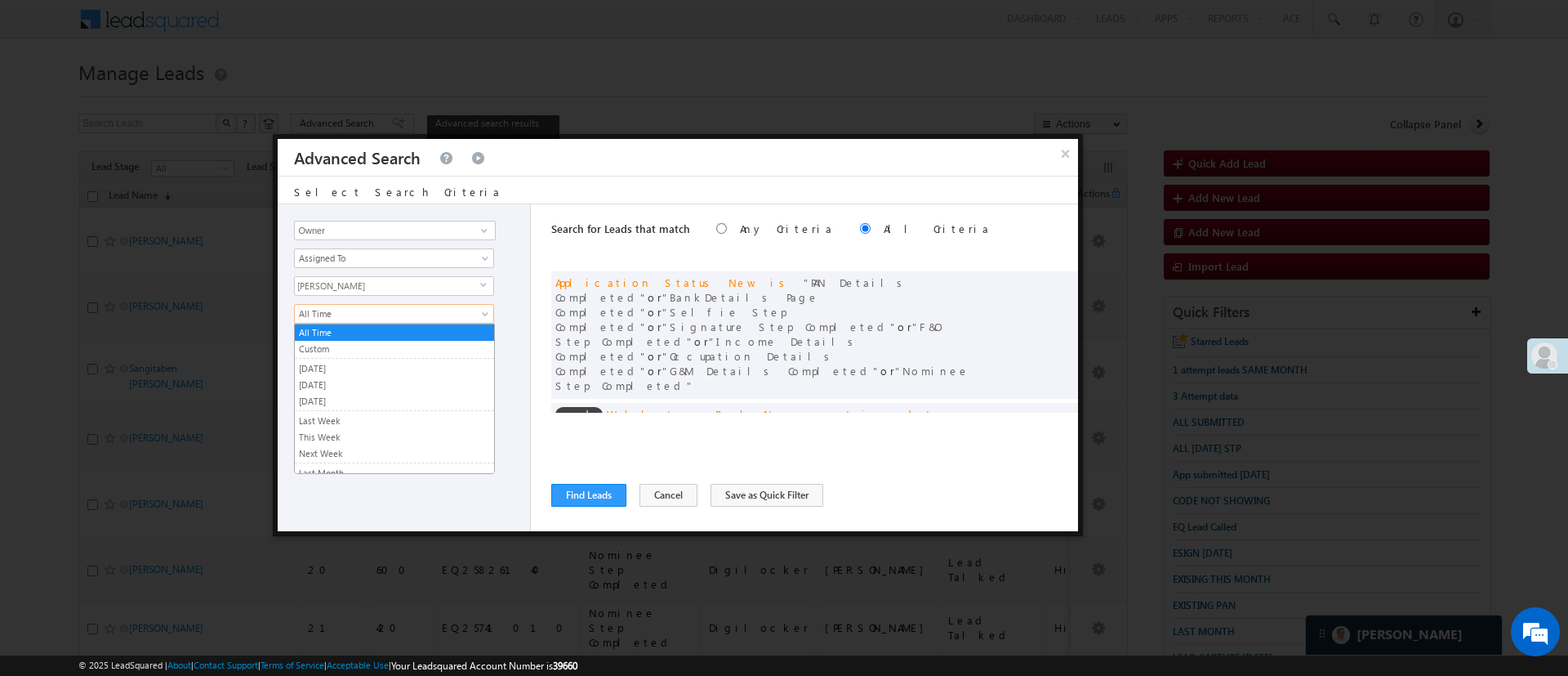
click at [322, 320] on link "All Time" at bounding box center [394, 313] width 200 height 19
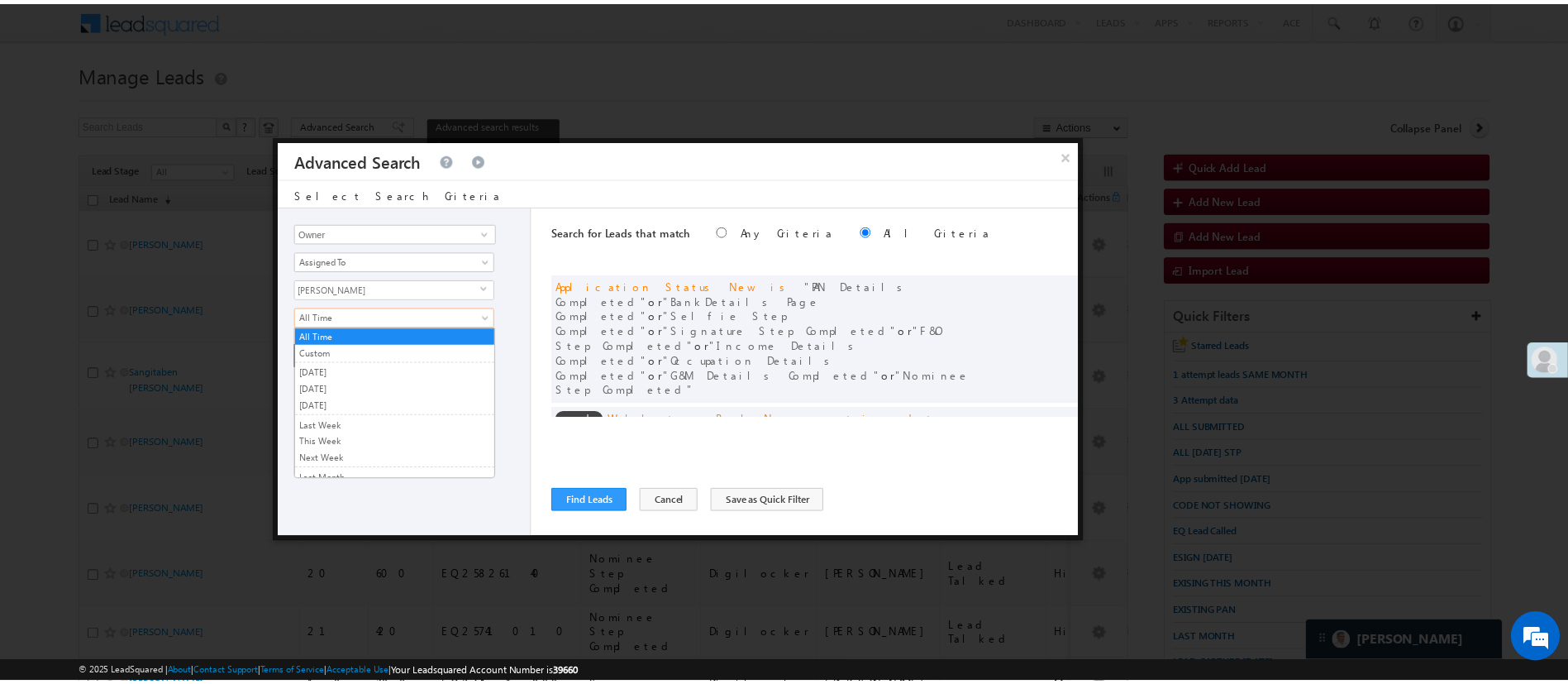
scroll to position [111, 0]
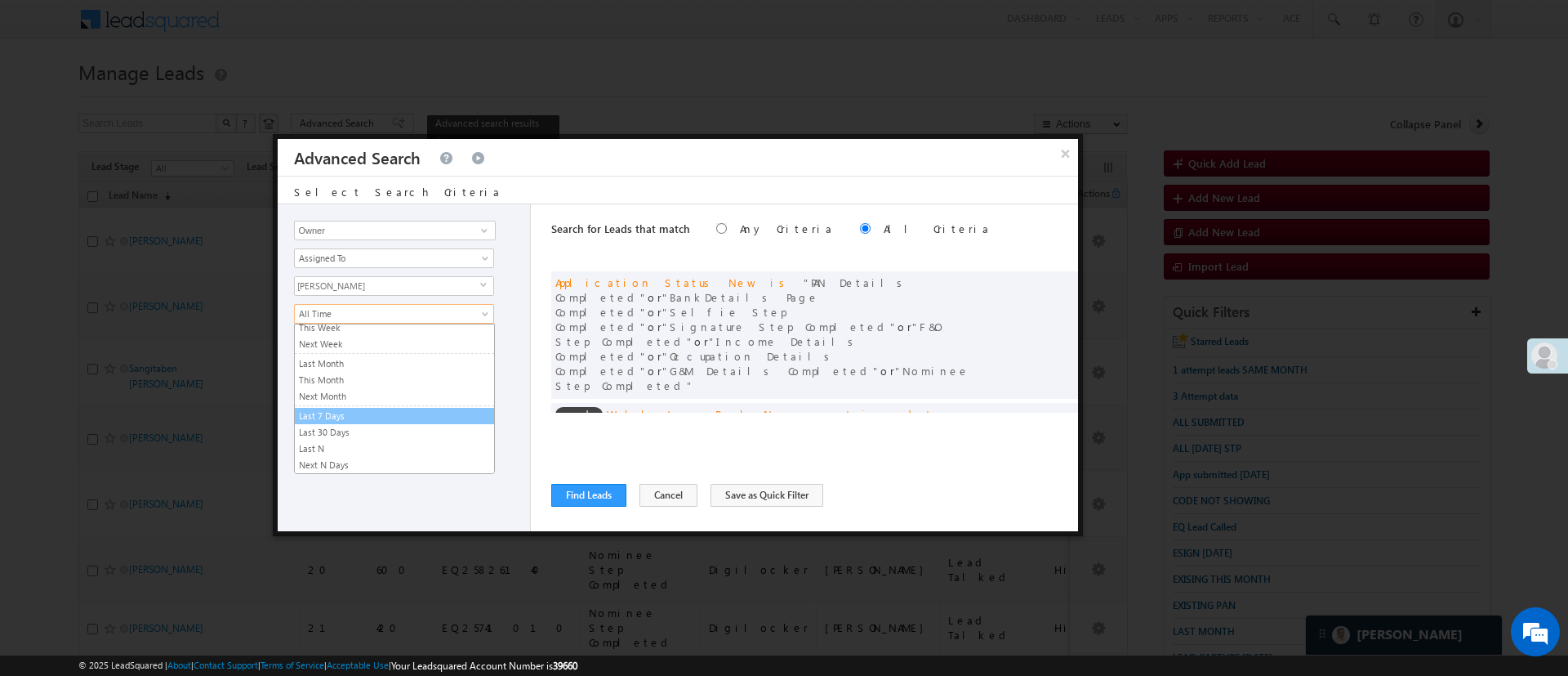
click at [423, 414] on link "Last 7 Days" at bounding box center [394, 415] width 199 height 14
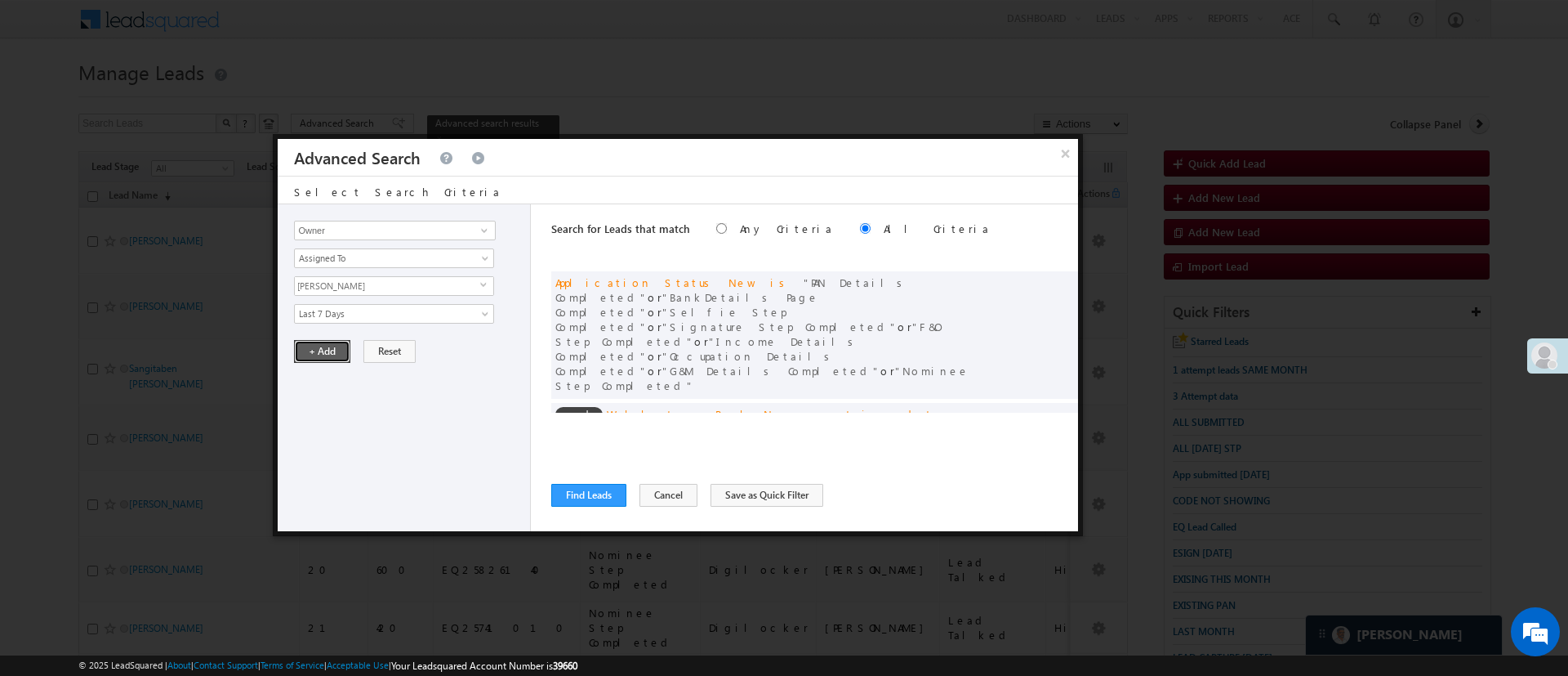
click at [337, 353] on button "+ Add" at bounding box center [322, 351] width 56 height 23
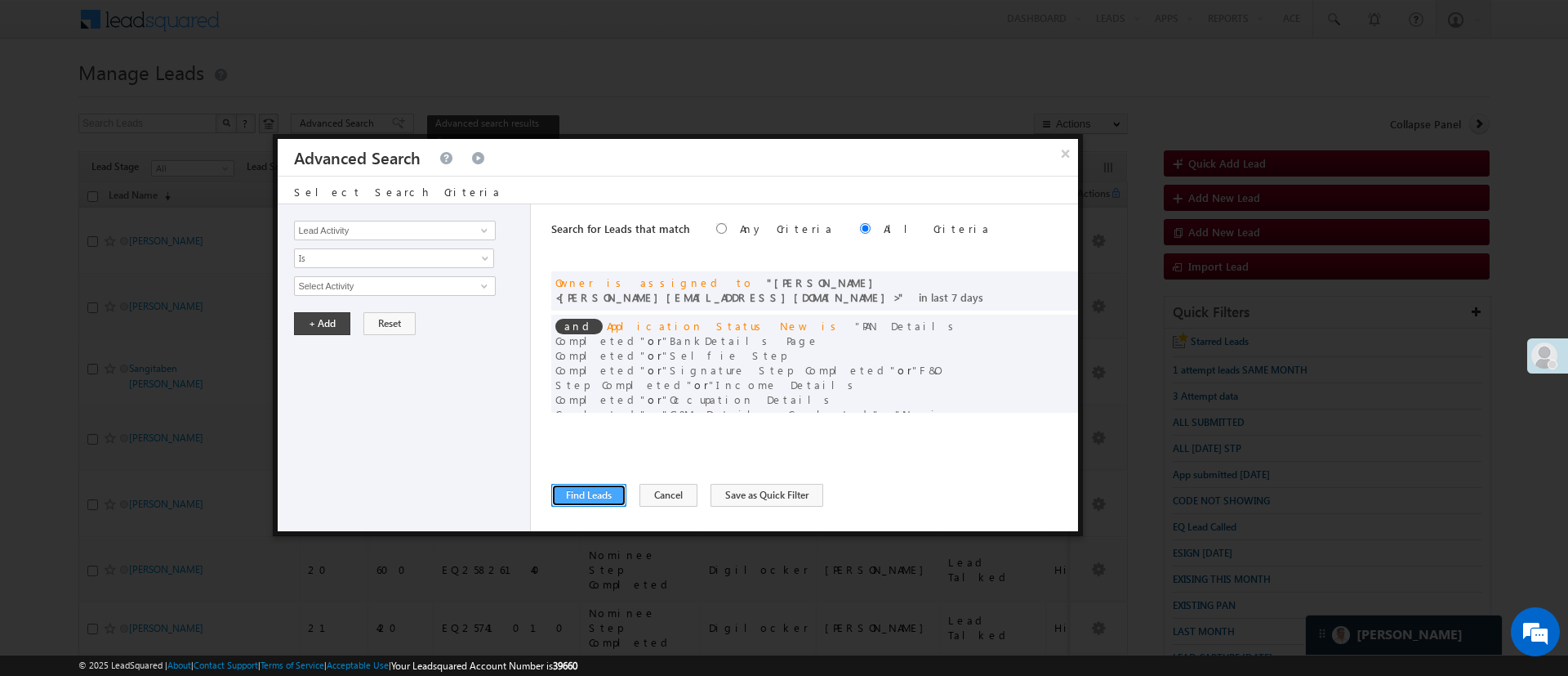
click at [591, 487] on button "Find Leads" at bounding box center [588, 494] width 75 height 23
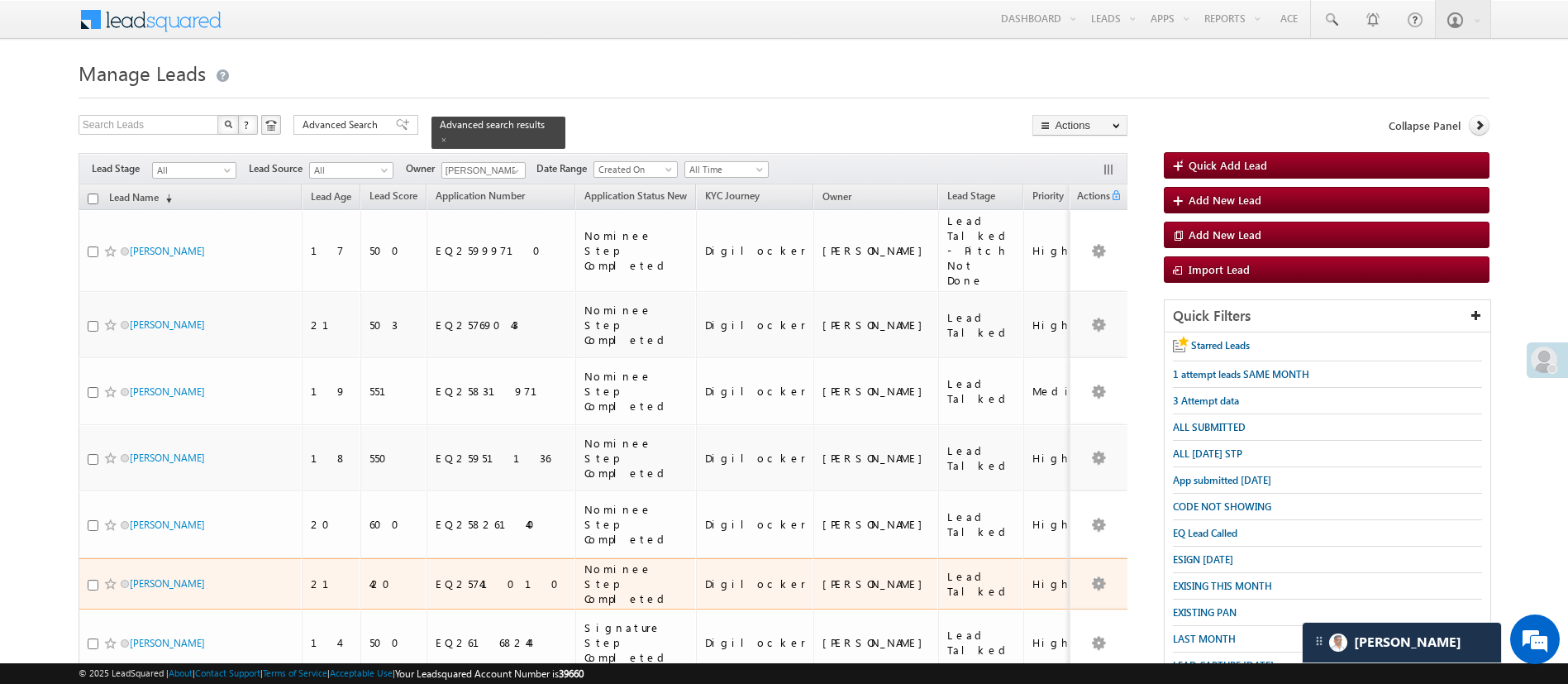
click at [598, 561] on div "Nominee Step Completed" at bounding box center [636, 583] width 104 height 44
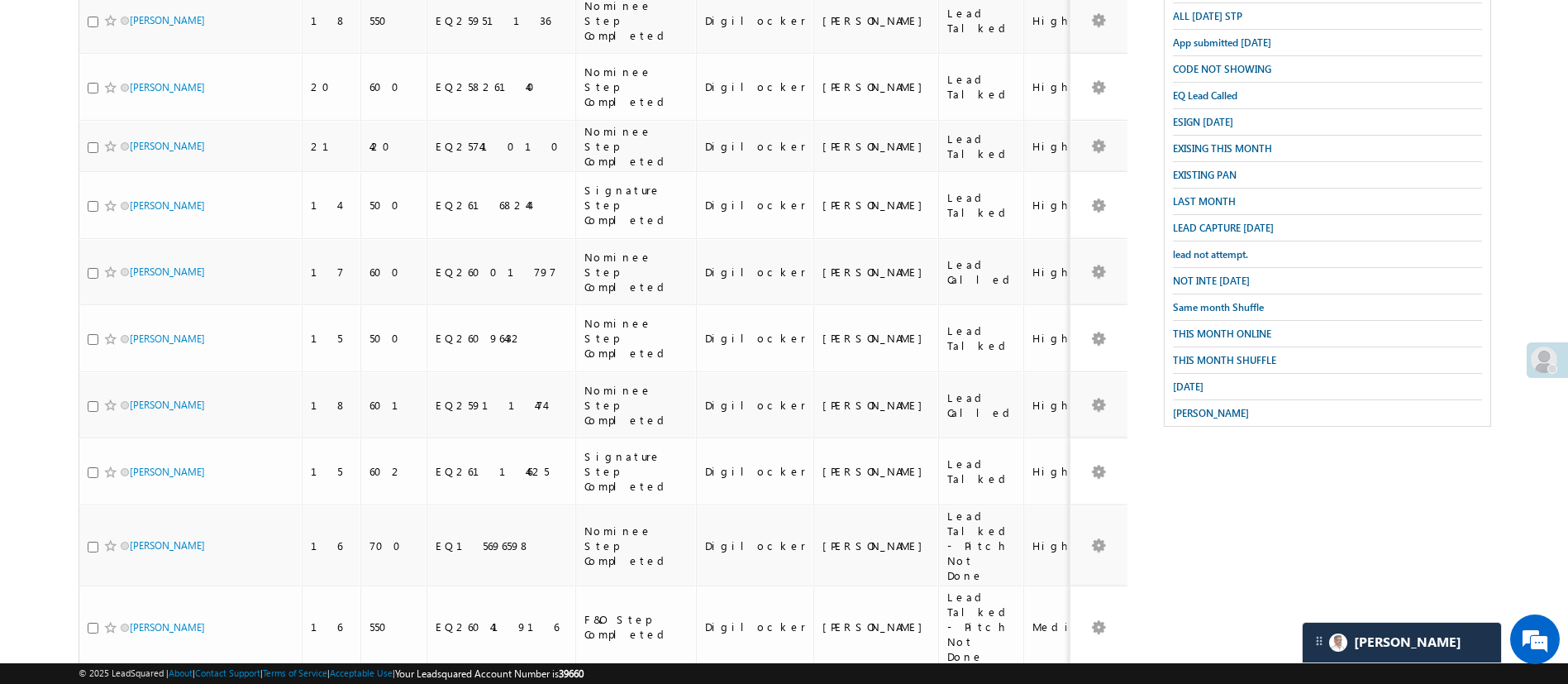
scroll to position [0, 0]
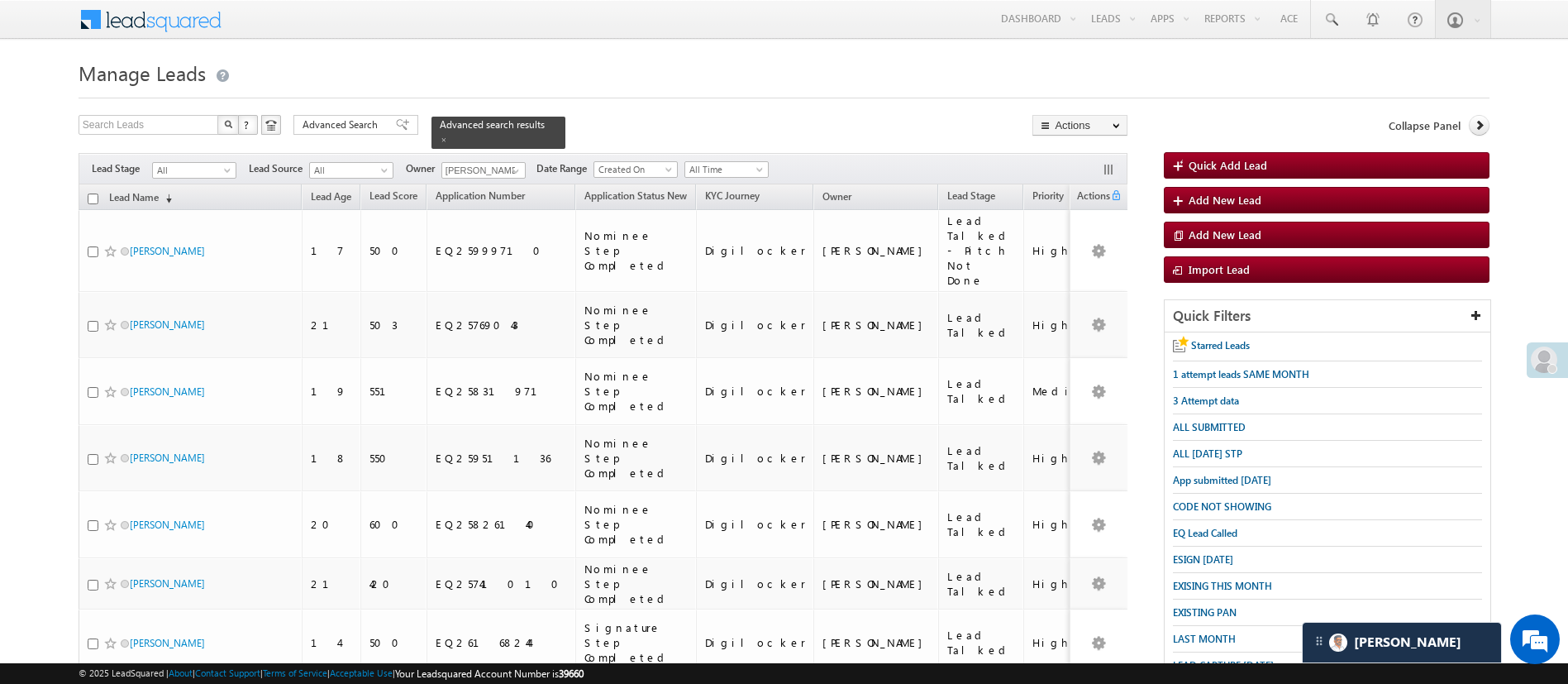
click at [90, 193] on input "checkbox" at bounding box center [93, 198] width 11 height 11
checkbox input "true"
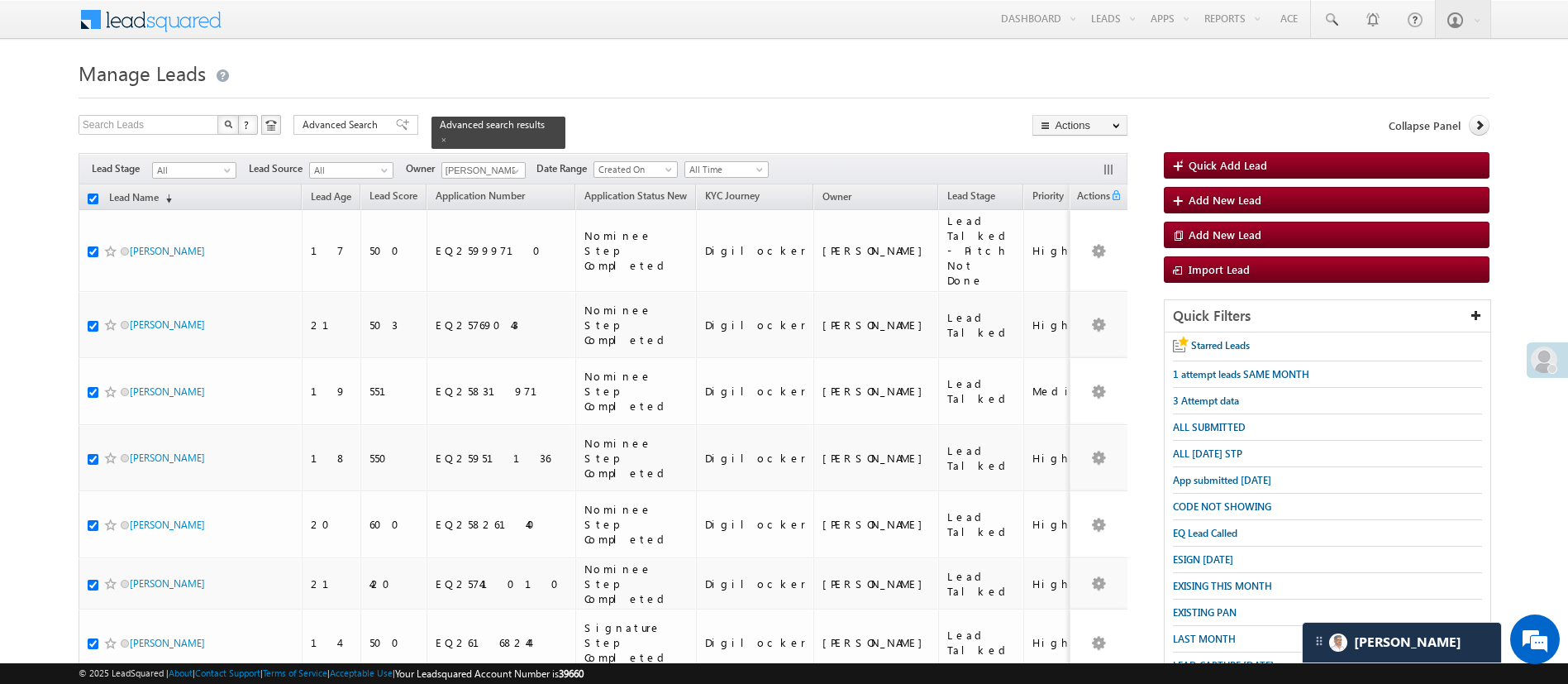
checkbox input "true"
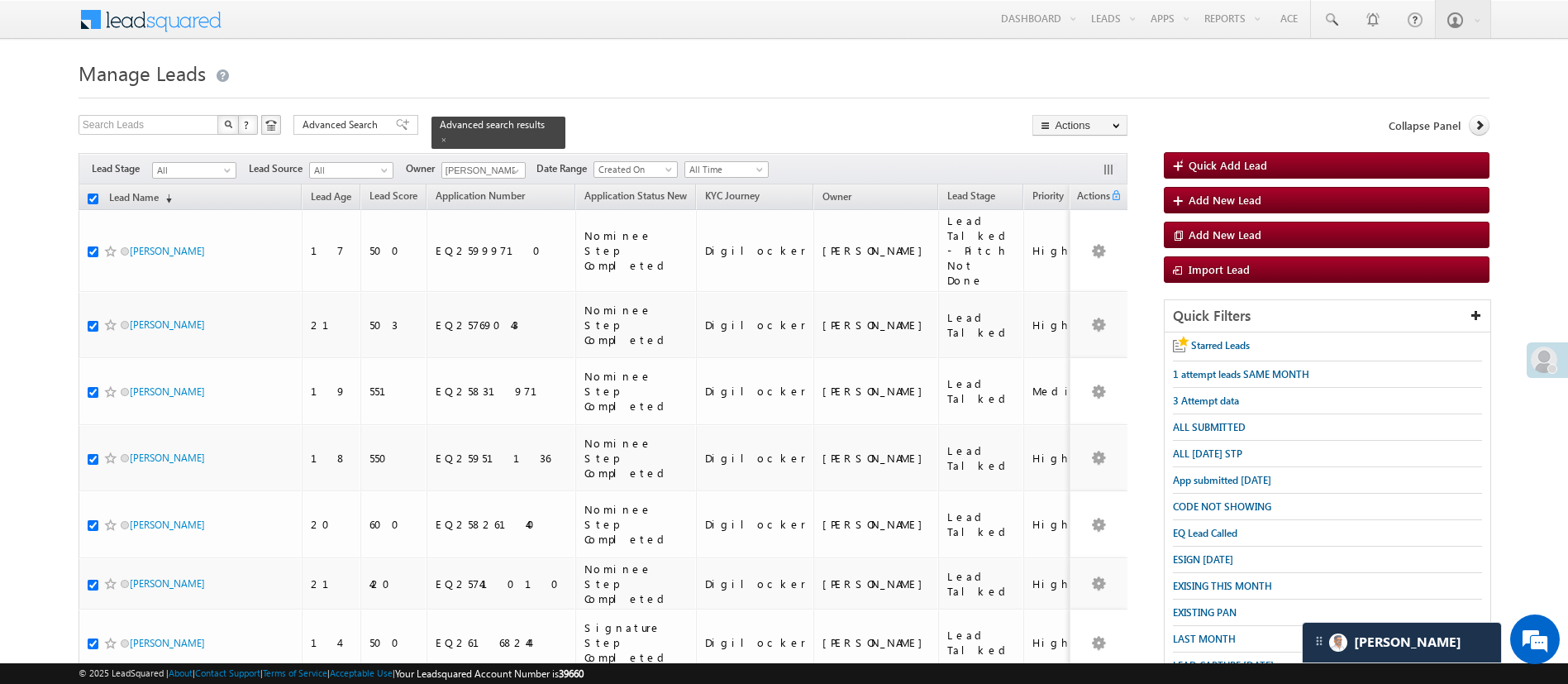
checkbox input "true"
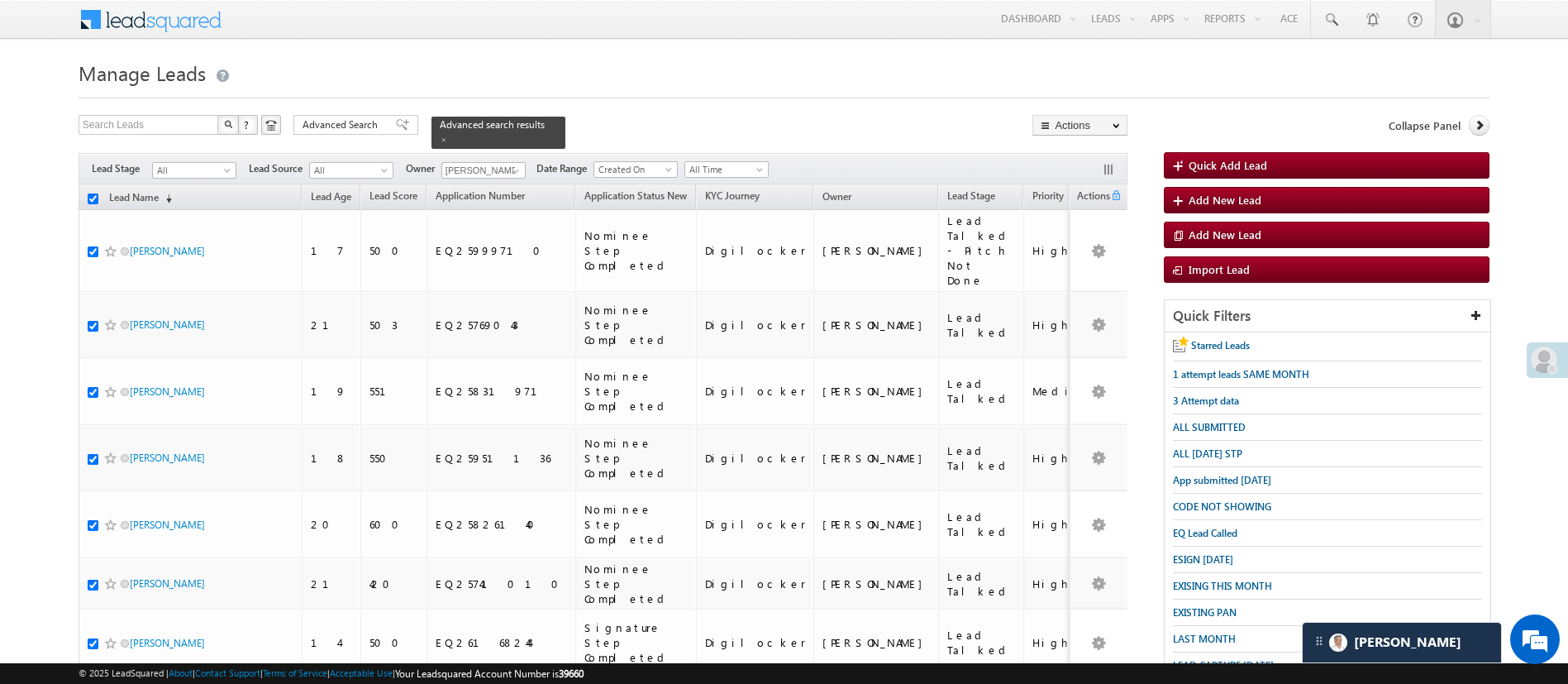
checkbox input "true"
click at [1100, 246] on link "Change Owner" at bounding box center [1080, 247] width 94 height 20
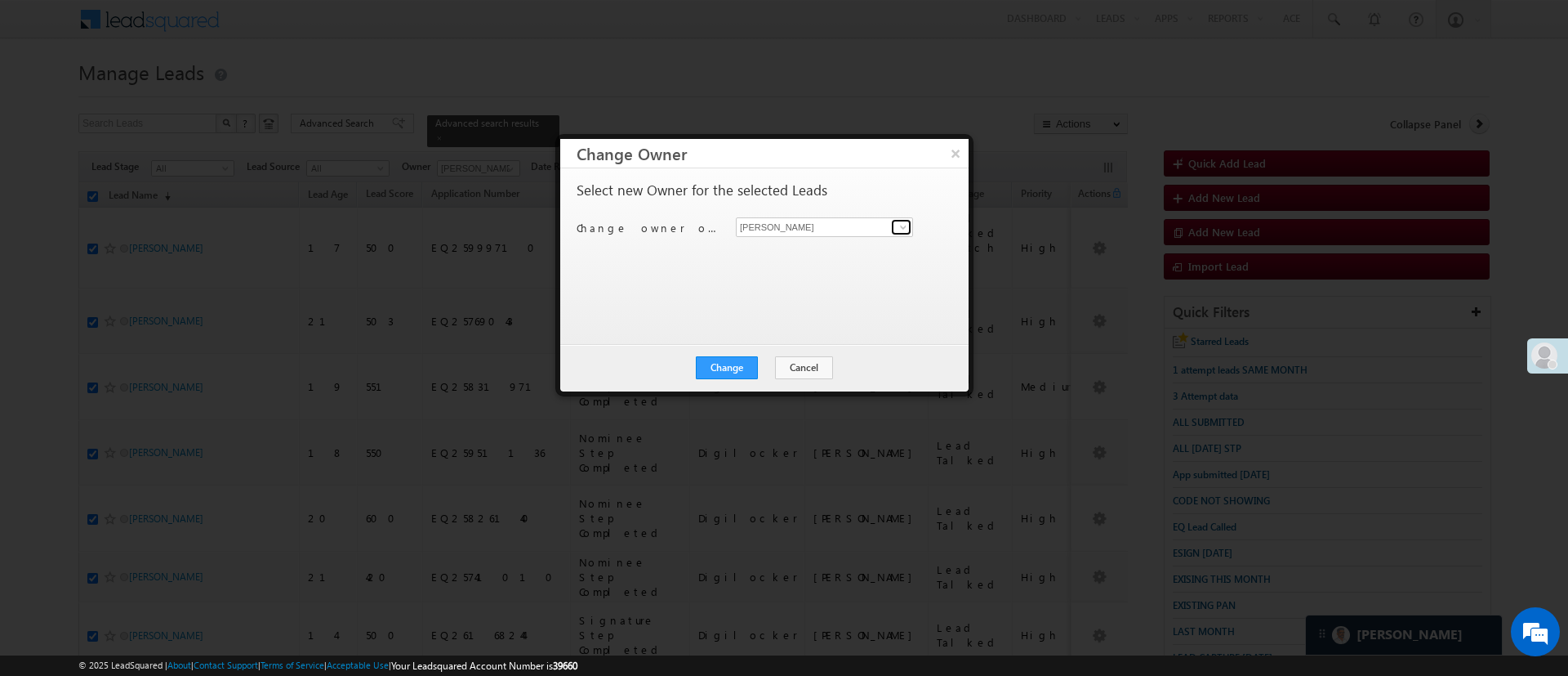
click at [904, 226] on span at bounding box center [904, 227] width 13 height 13
click at [850, 237] on link "Hemant Nandwana Hemant.Nandwana@angelbroking.com" at bounding box center [824, 252] width 176 height 29
type input "Hemant Nandwana"
click at [730, 359] on button "Change" at bounding box center [727, 367] width 62 height 23
click at [754, 372] on button "Close" at bounding box center [767, 367] width 52 height 23
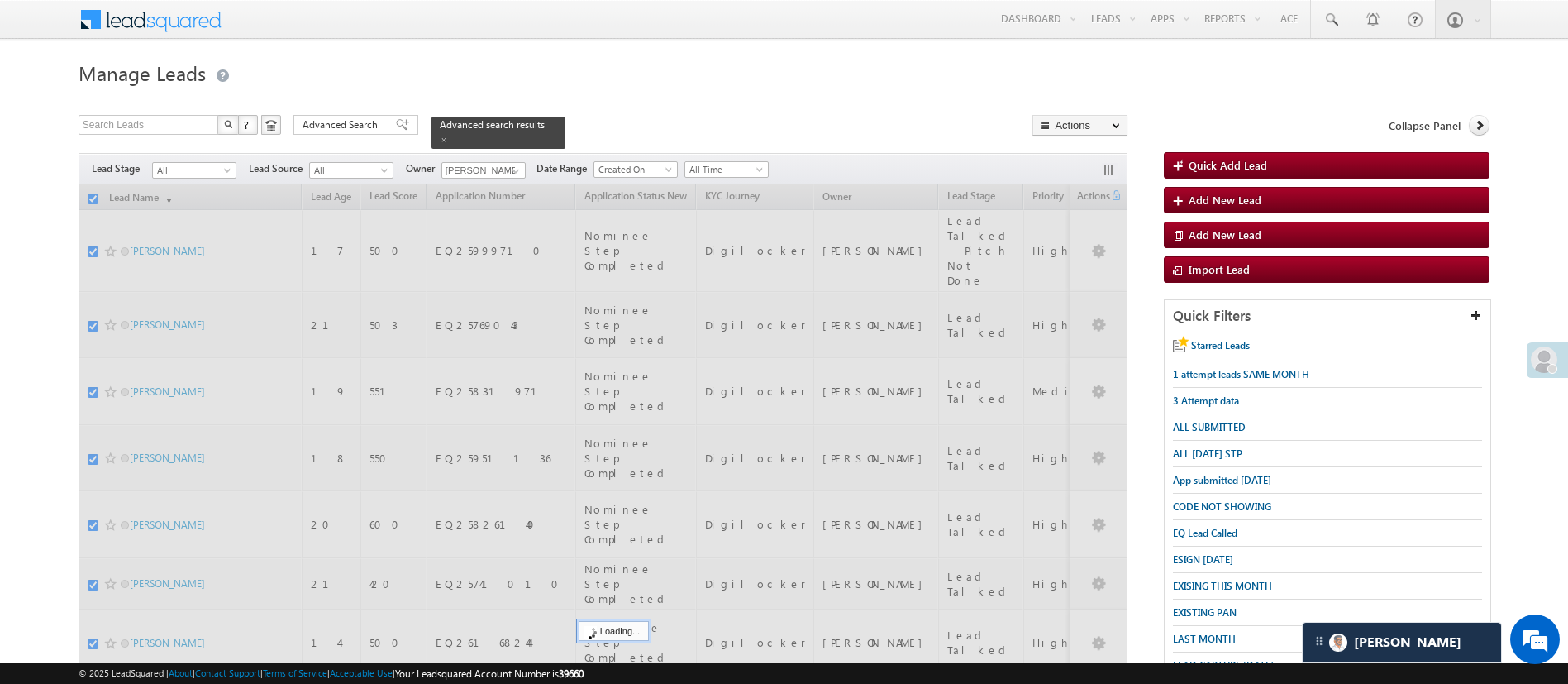
checkbox input "false"
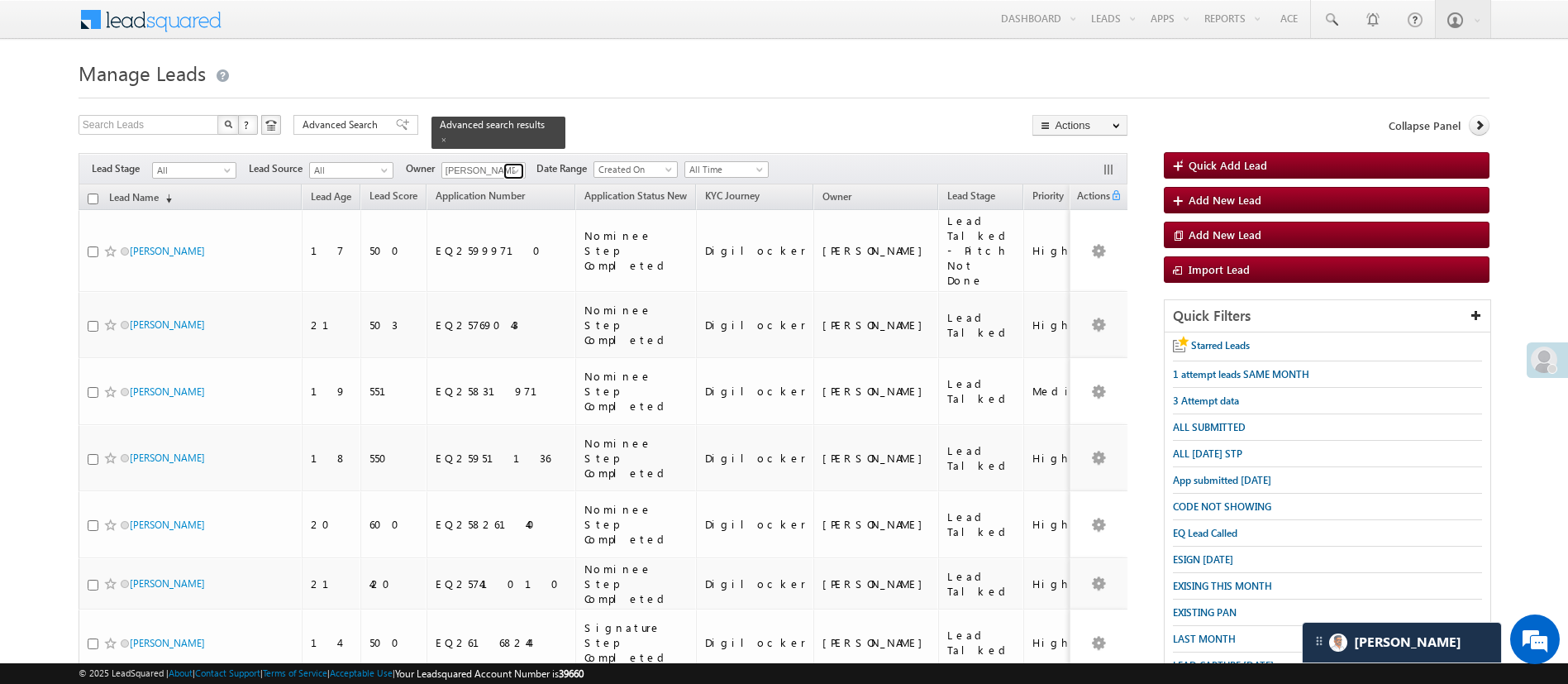
click at [514, 164] on span at bounding box center [516, 171] width 14 height 14
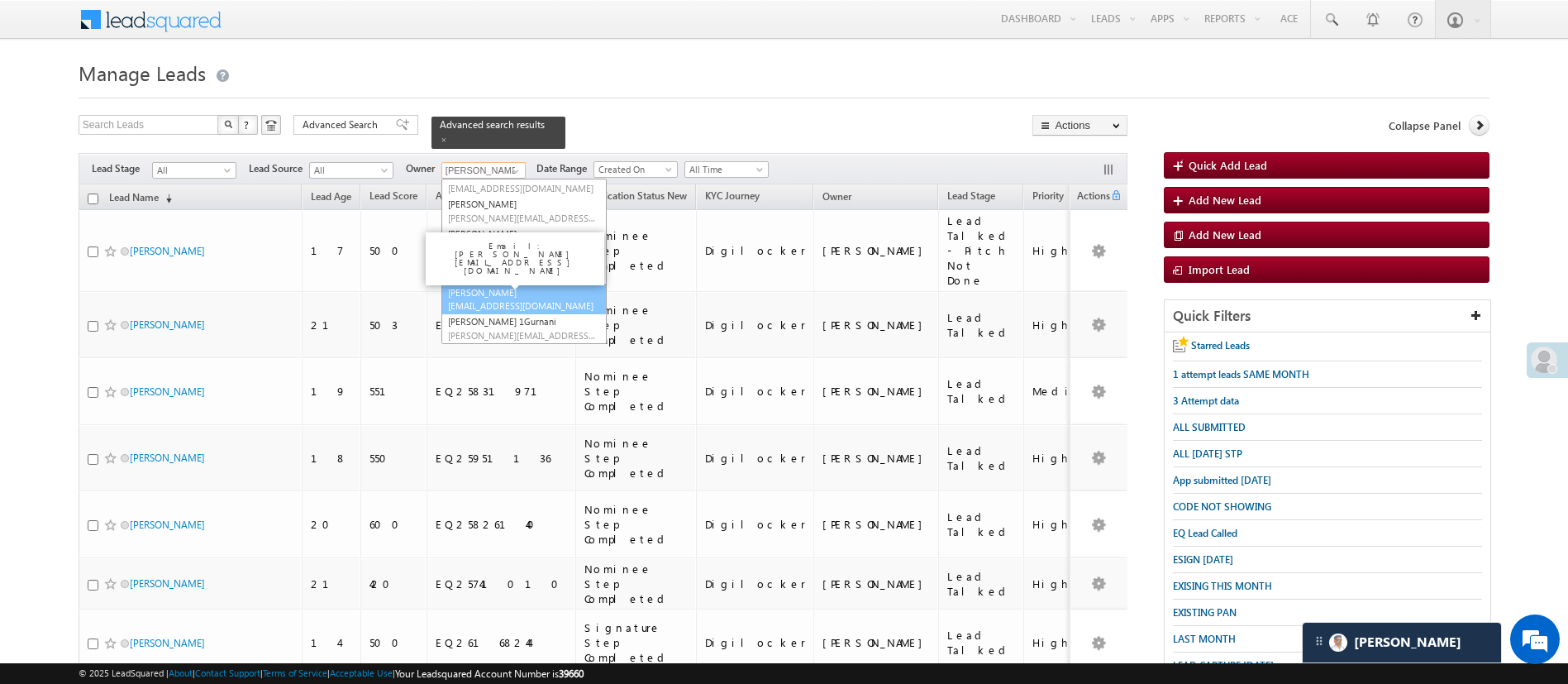
click at [543, 286] on link "Sandeep Kashyap Sandeep.Kashyap@angelbroking.com" at bounding box center [524, 299] width 165 height 32
type input "Sandeep Kashyap"
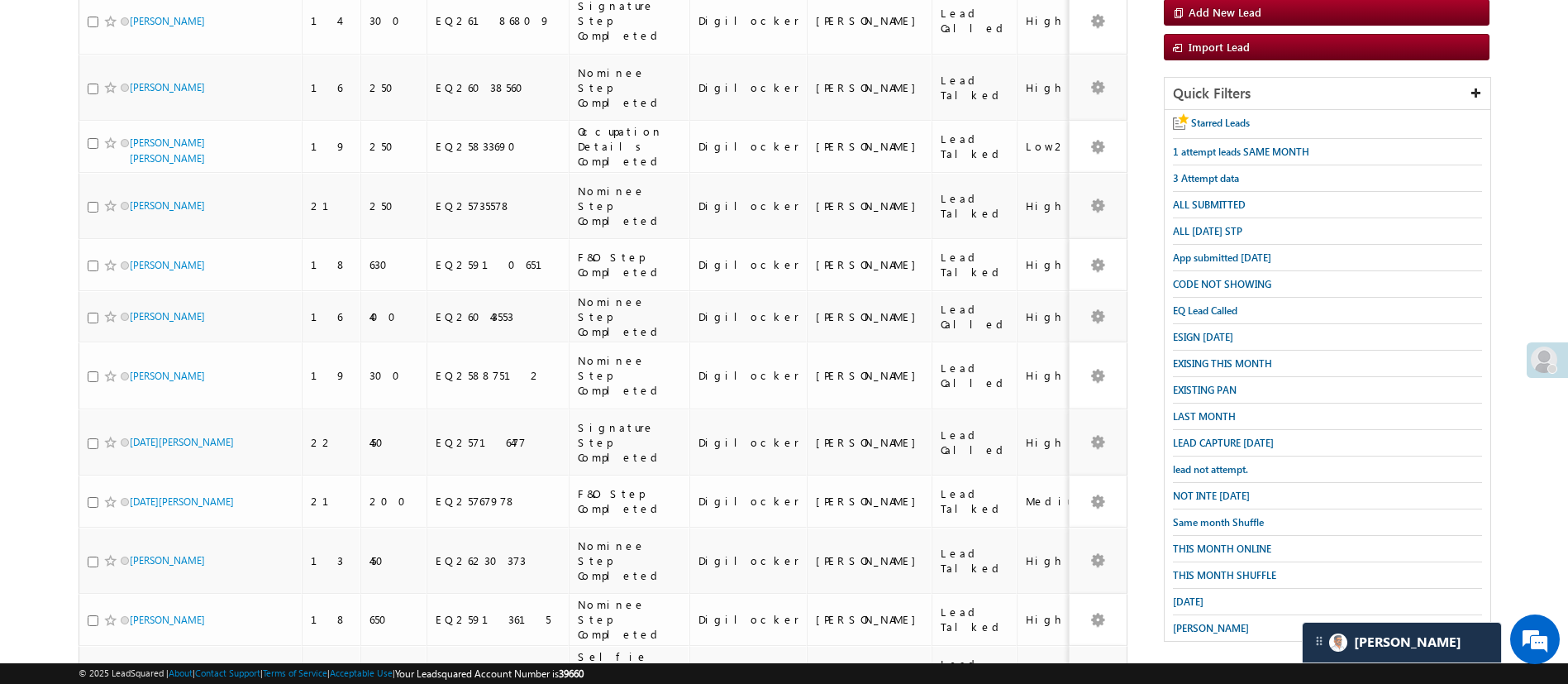
scroll to position [0, 0]
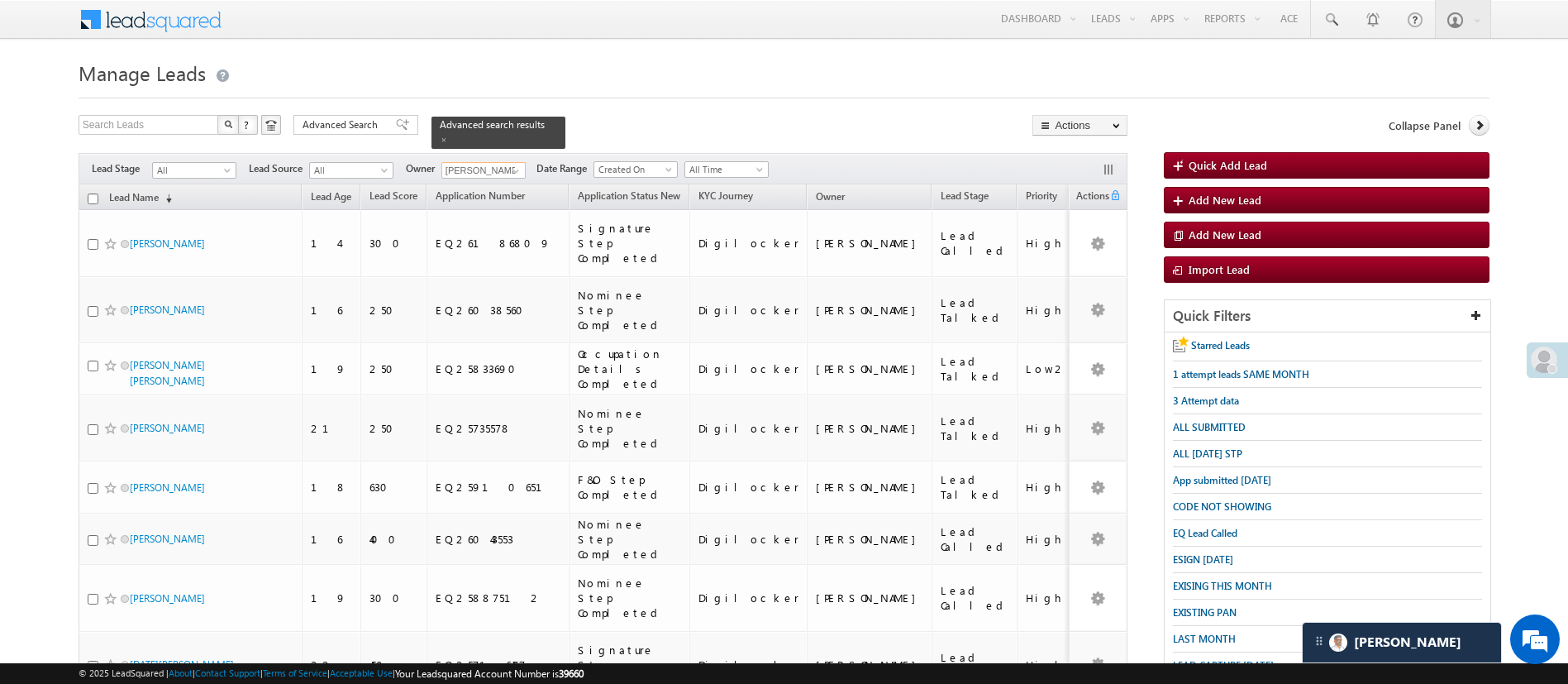
click at [95, 193] on input "checkbox" at bounding box center [93, 198] width 11 height 11
checkbox input "true"
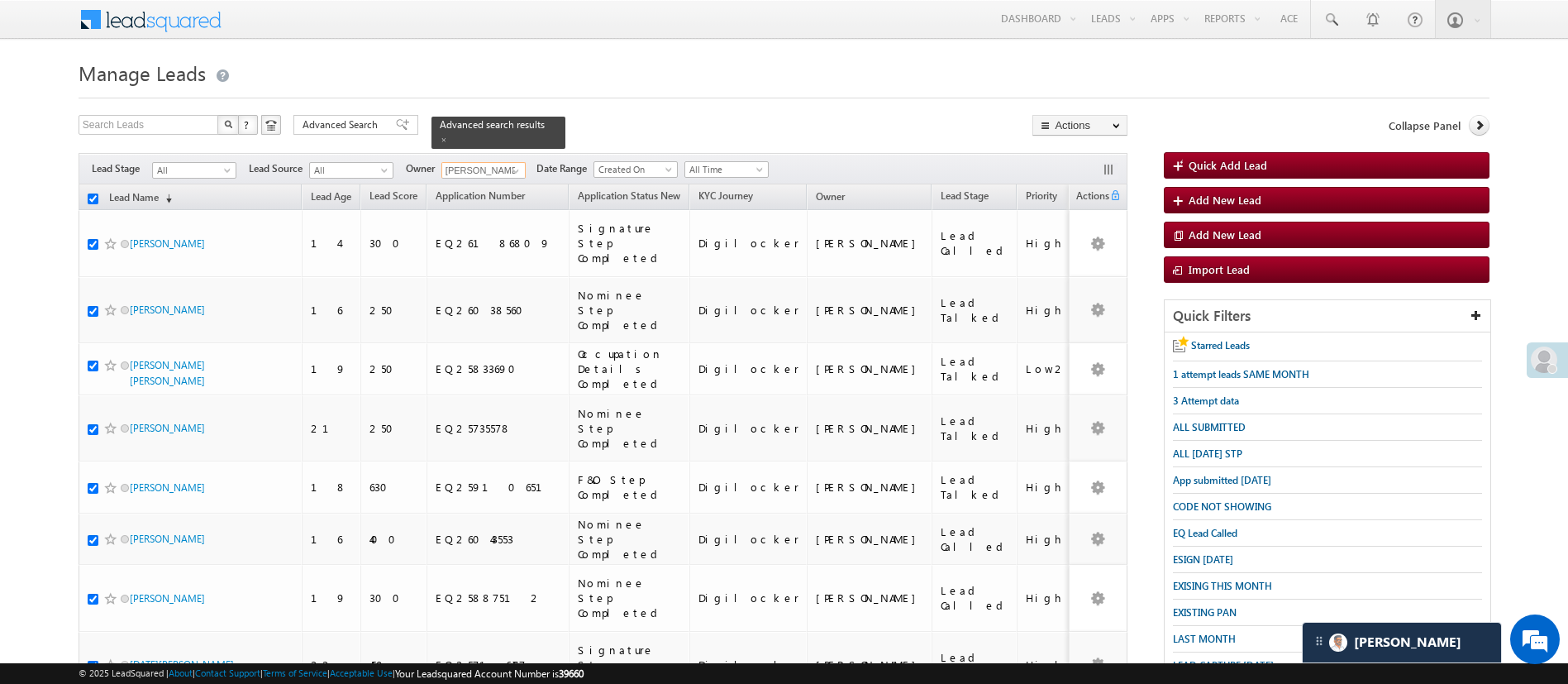
checkbox input "true"
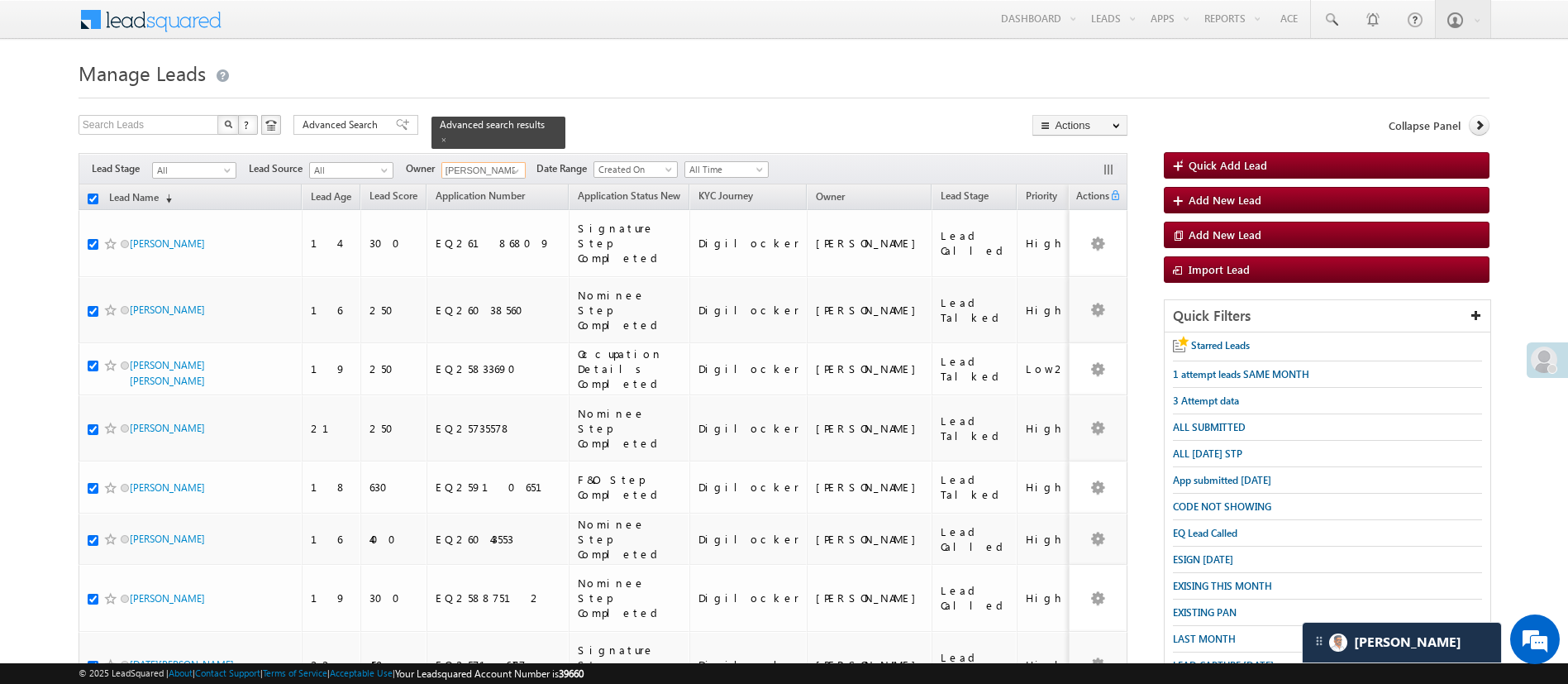
checkbox input "true"
click at [1089, 243] on link "Change Owner" at bounding box center [1080, 247] width 94 height 20
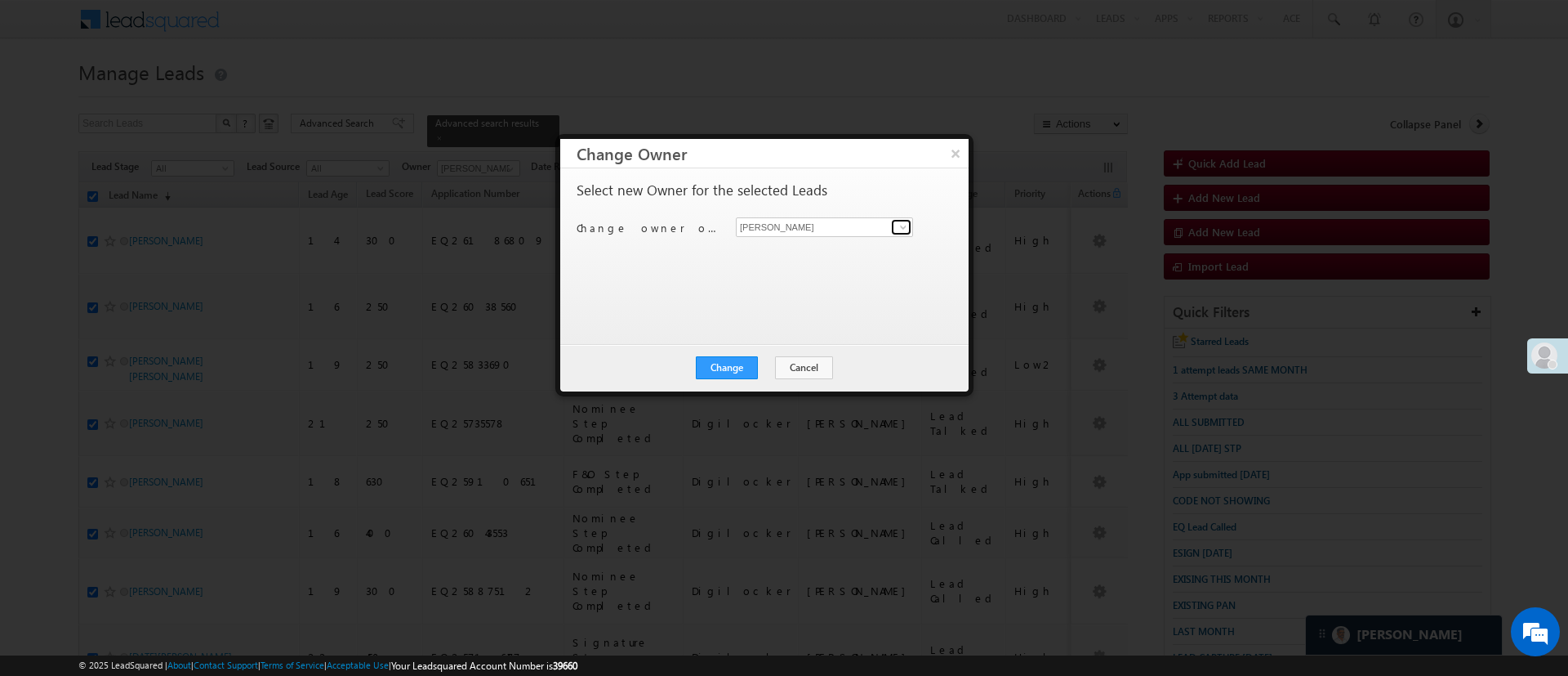
click at [902, 219] on link at bounding box center [901, 226] width 20 height 16
click at [844, 245] on link "Hemant Nandwana Hemant.Nandwana@angelbroking.com" at bounding box center [824, 252] width 178 height 31
type input "Hemant Nandwana"
click at [748, 372] on button "Change" at bounding box center [727, 367] width 62 height 23
click at [778, 368] on button "Close" at bounding box center [767, 367] width 52 height 23
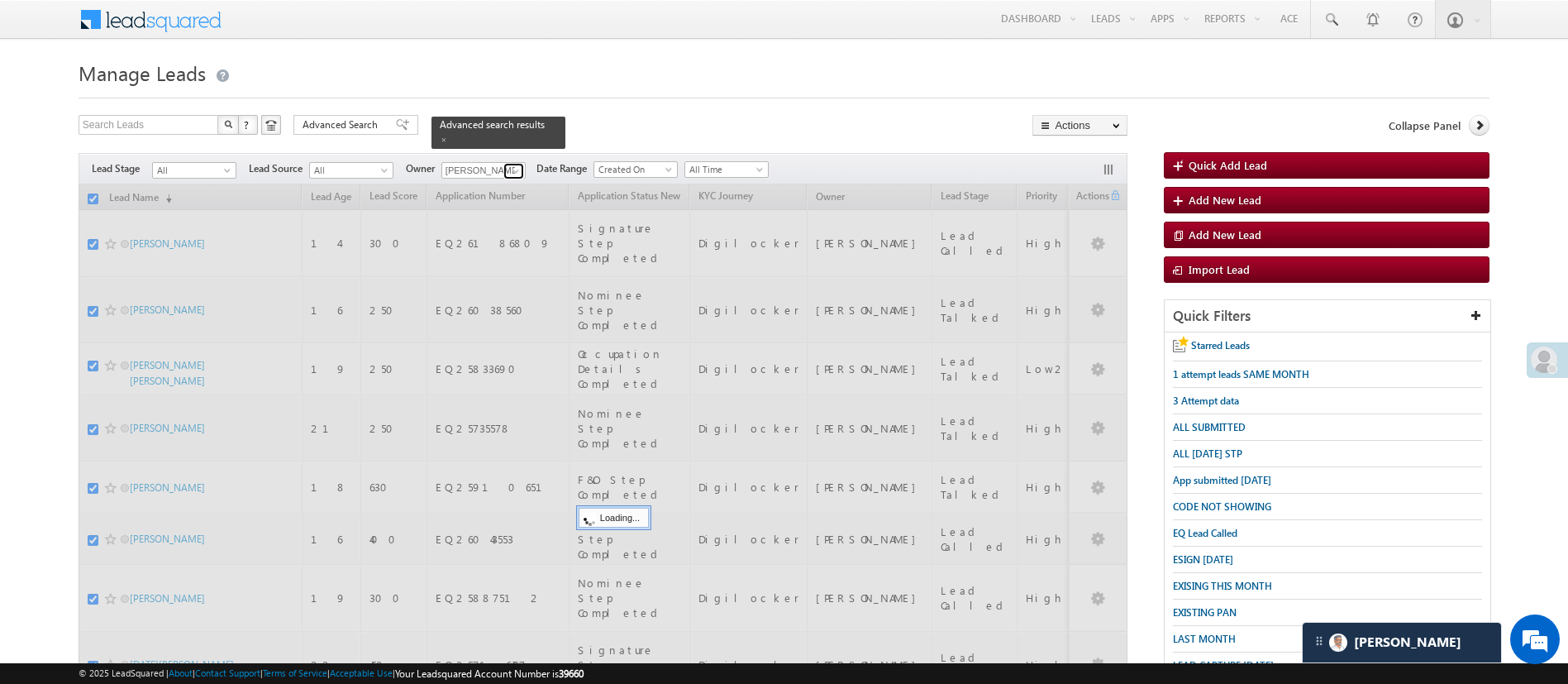
click at [517, 164] on span at bounding box center [516, 171] width 14 height 14
checkbox input "false"
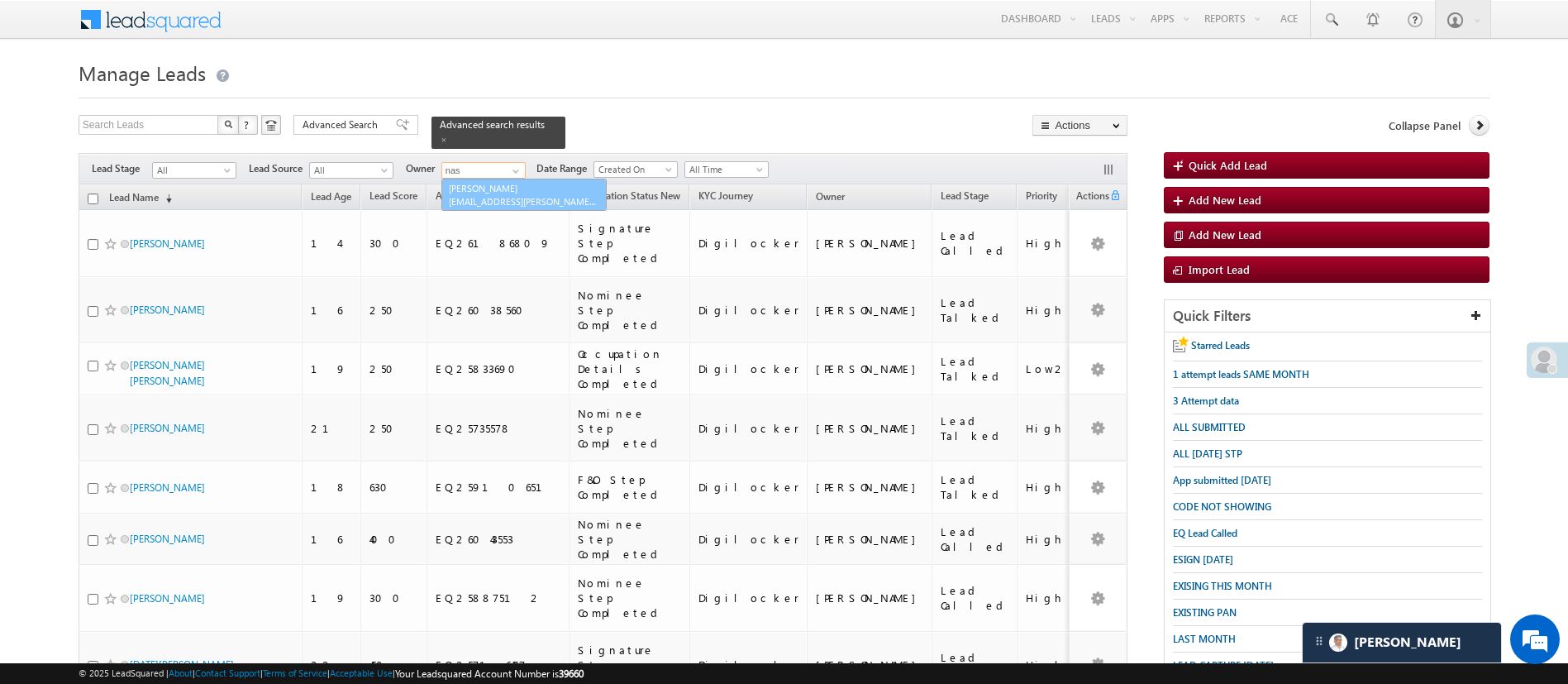
click at [517, 180] on link "Naseeba Khatoon Naseeba.Khatoon@angelbroking.com" at bounding box center [524, 195] width 164 height 32
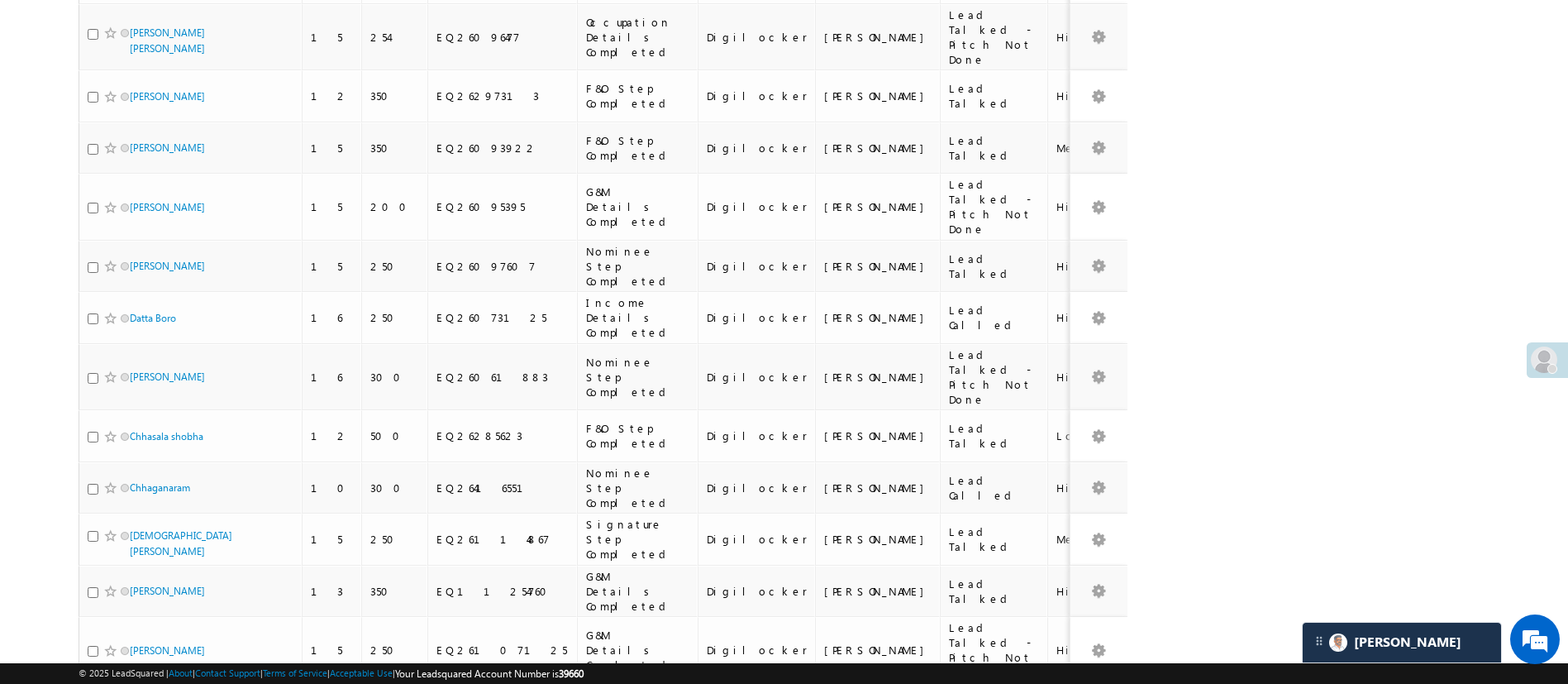
scroll to position [1781, 0]
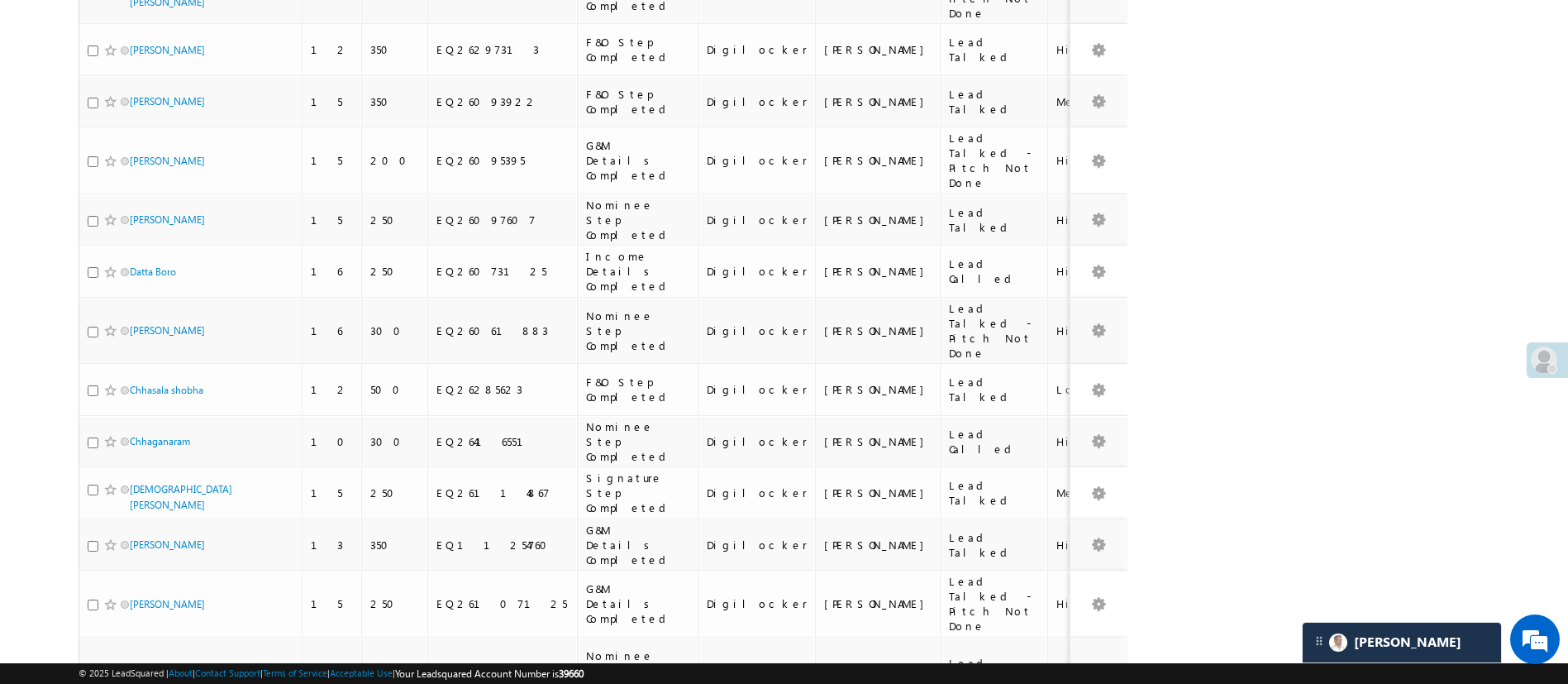
type input "Naseeba Khatoon"
checkbox input "true"
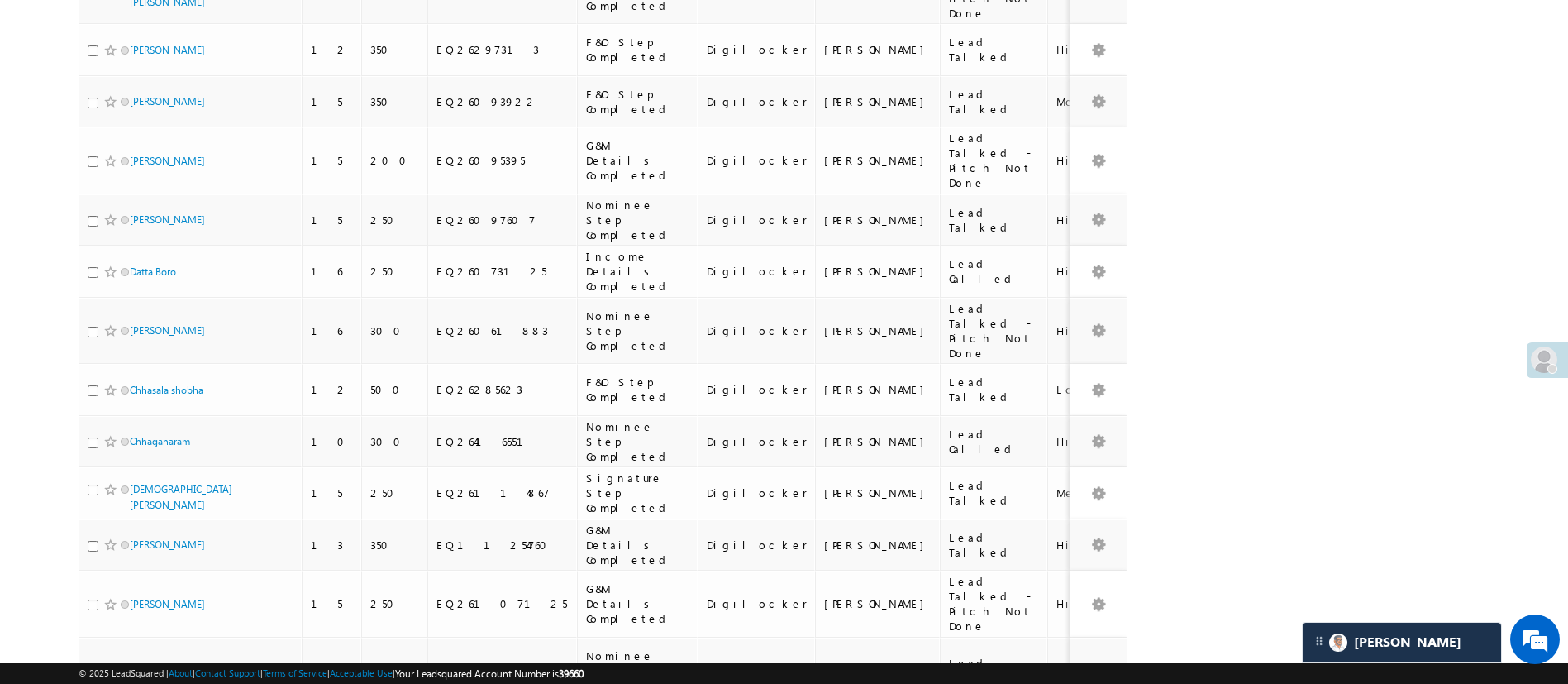
checkbox input "true"
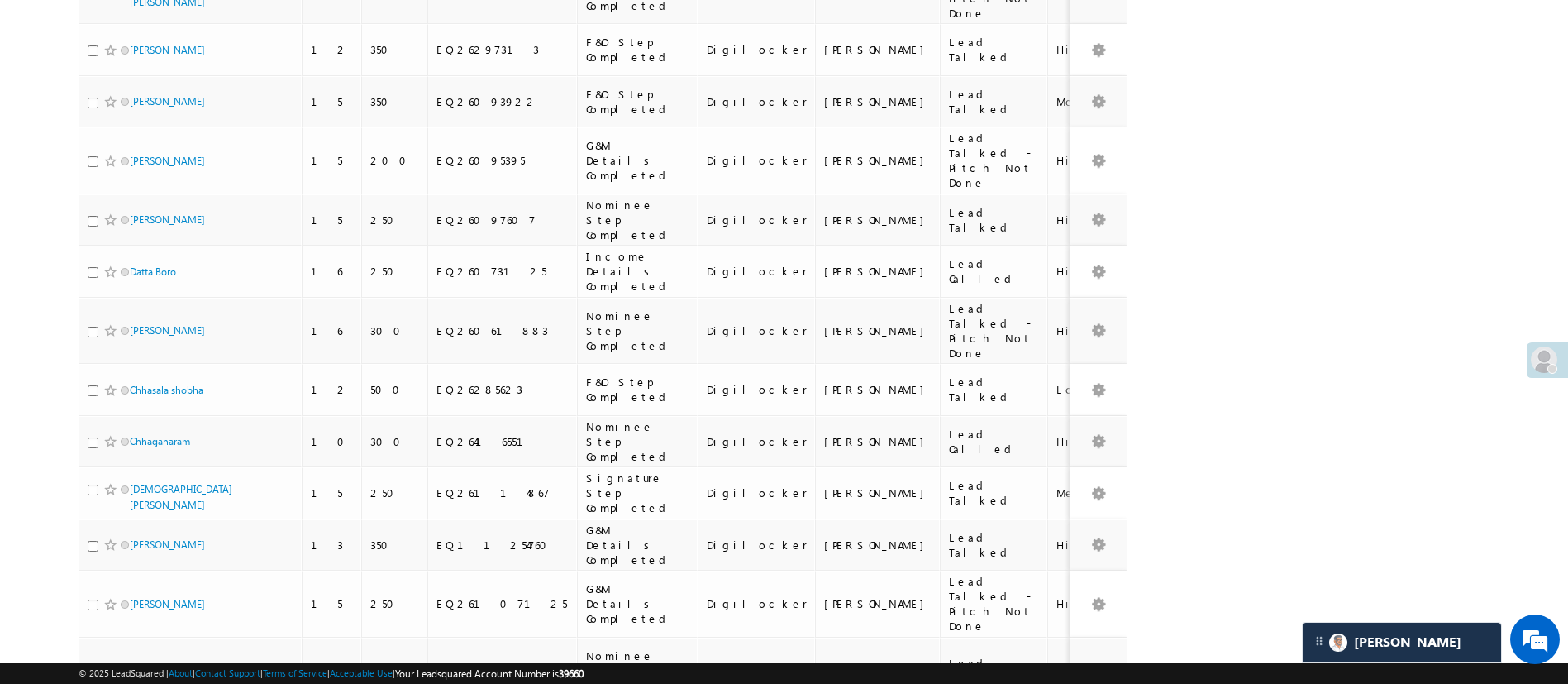
checkbox input "true"
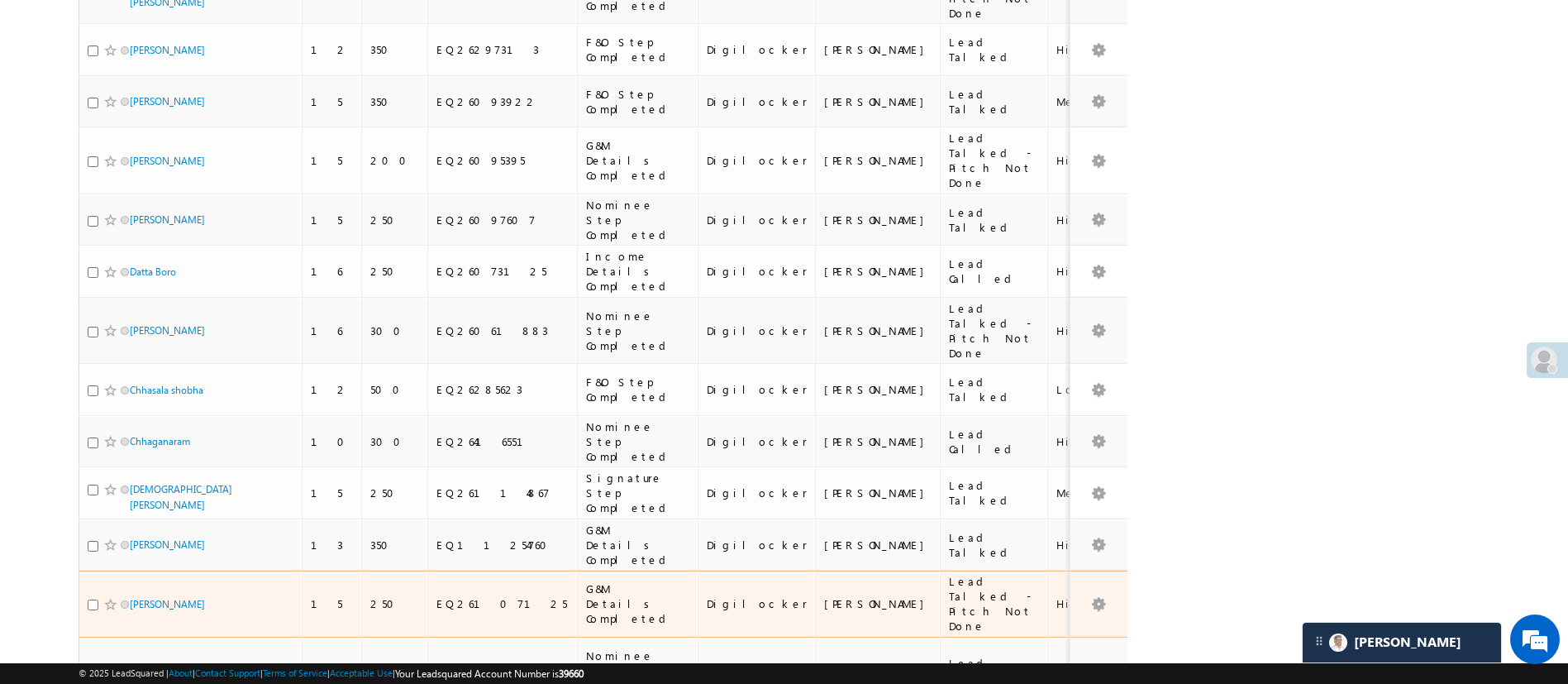
click at [95, 600] on input "checkbox" at bounding box center [93, 605] width 11 height 11
checkbox input "true"
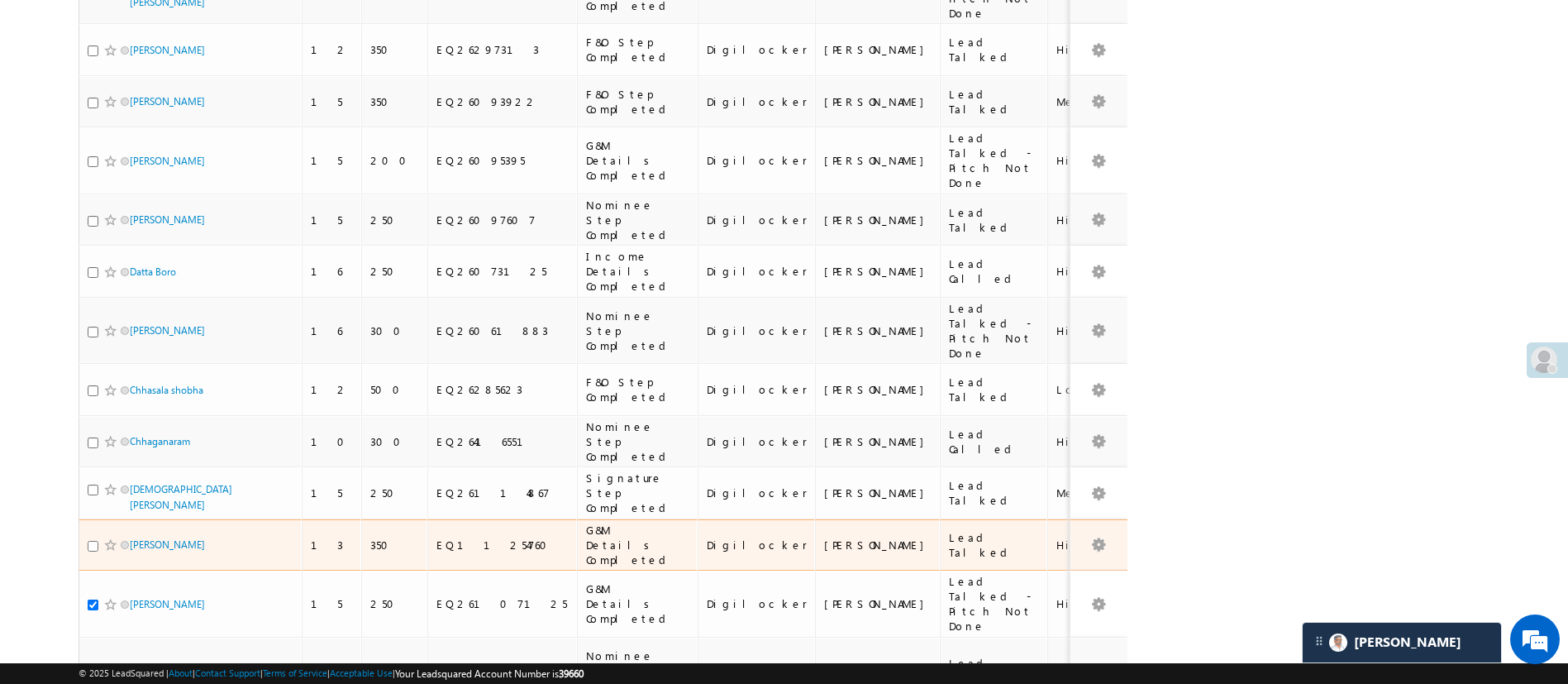
click at [92, 541] on input "checkbox" at bounding box center [93, 546] width 11 height 11
checkbox input "true"
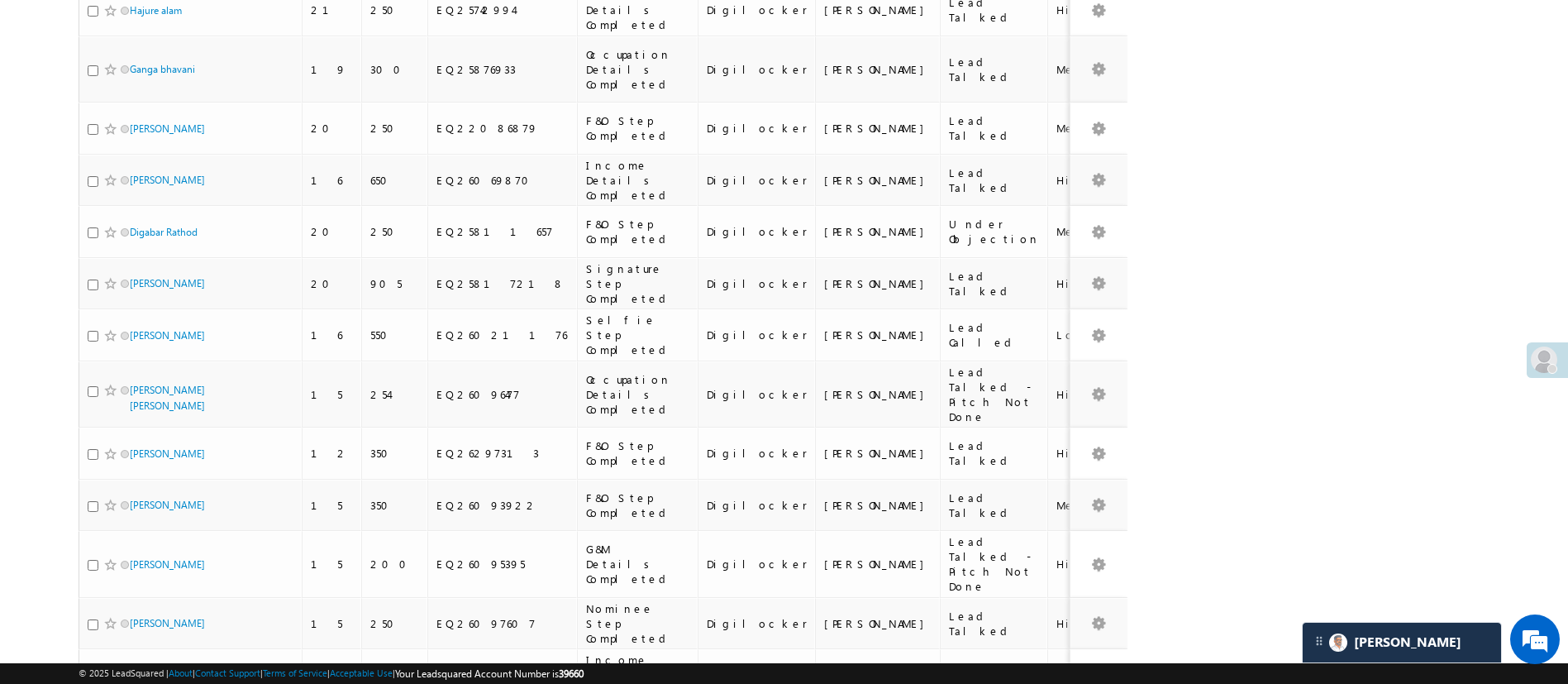
scroll to position [1375, 0]
checkbox input "true"
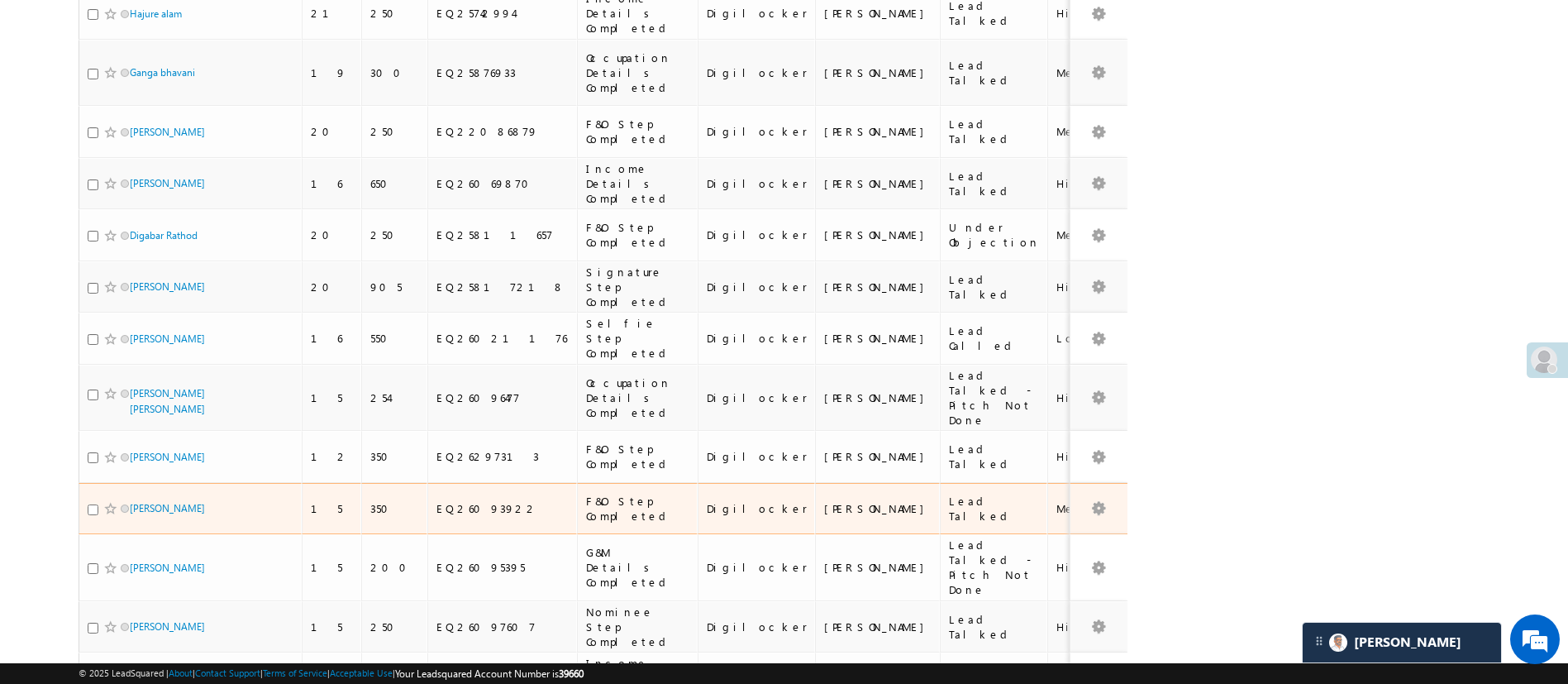
click at [97, 504] on input "checkbox" at bounding box center [93, 509] width 11 height 11
checkbox input "true"
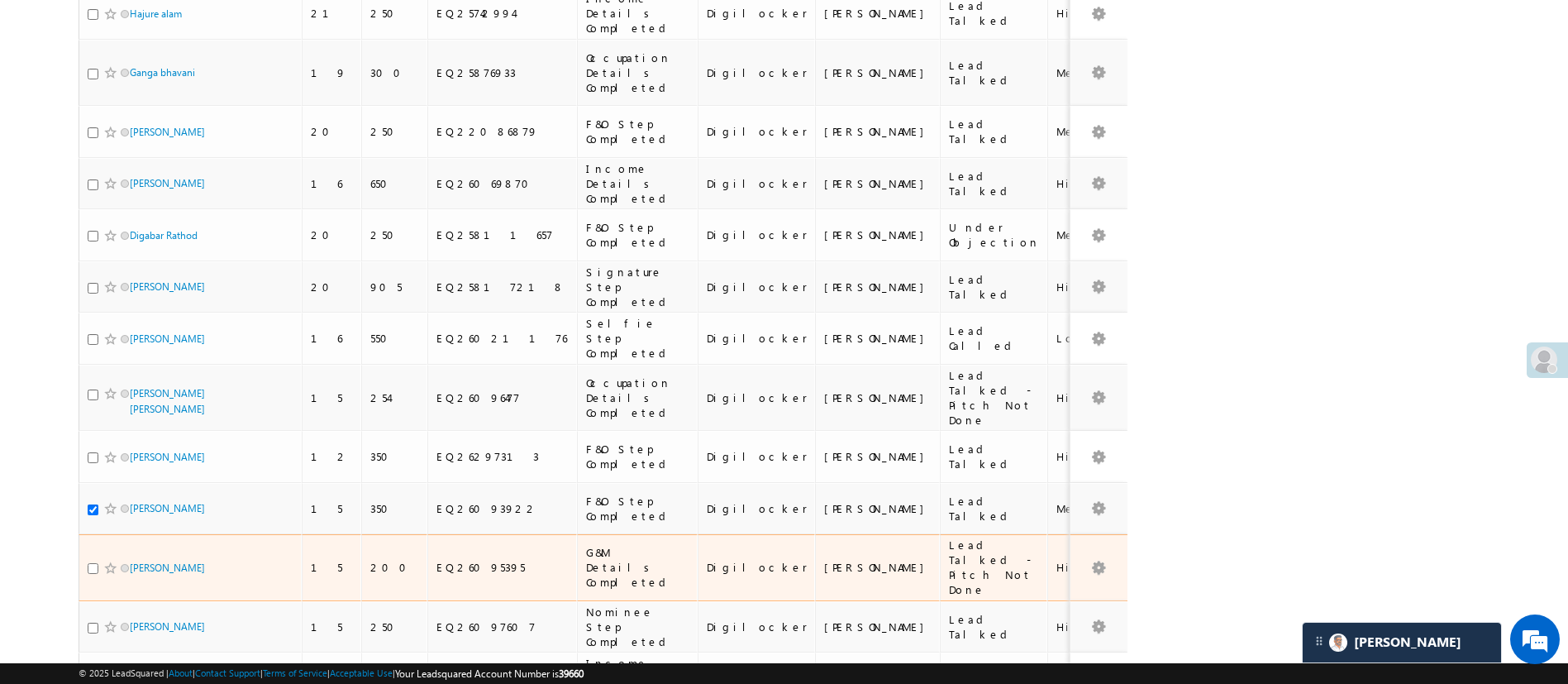
click at [95, 563] on input "checkbox" at bounding box center [93, 568] width 11 height 11
checkbox input "true"
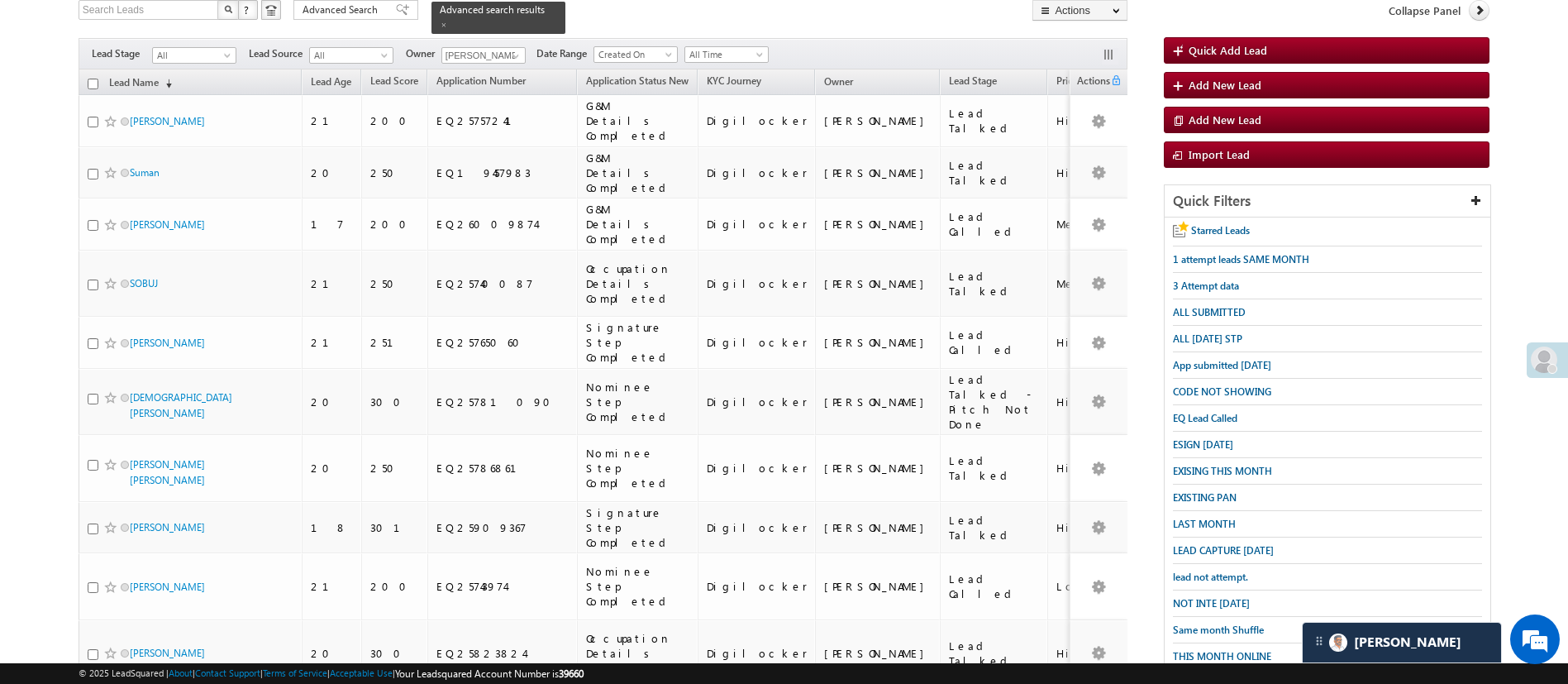
scroll to position [0, 0]
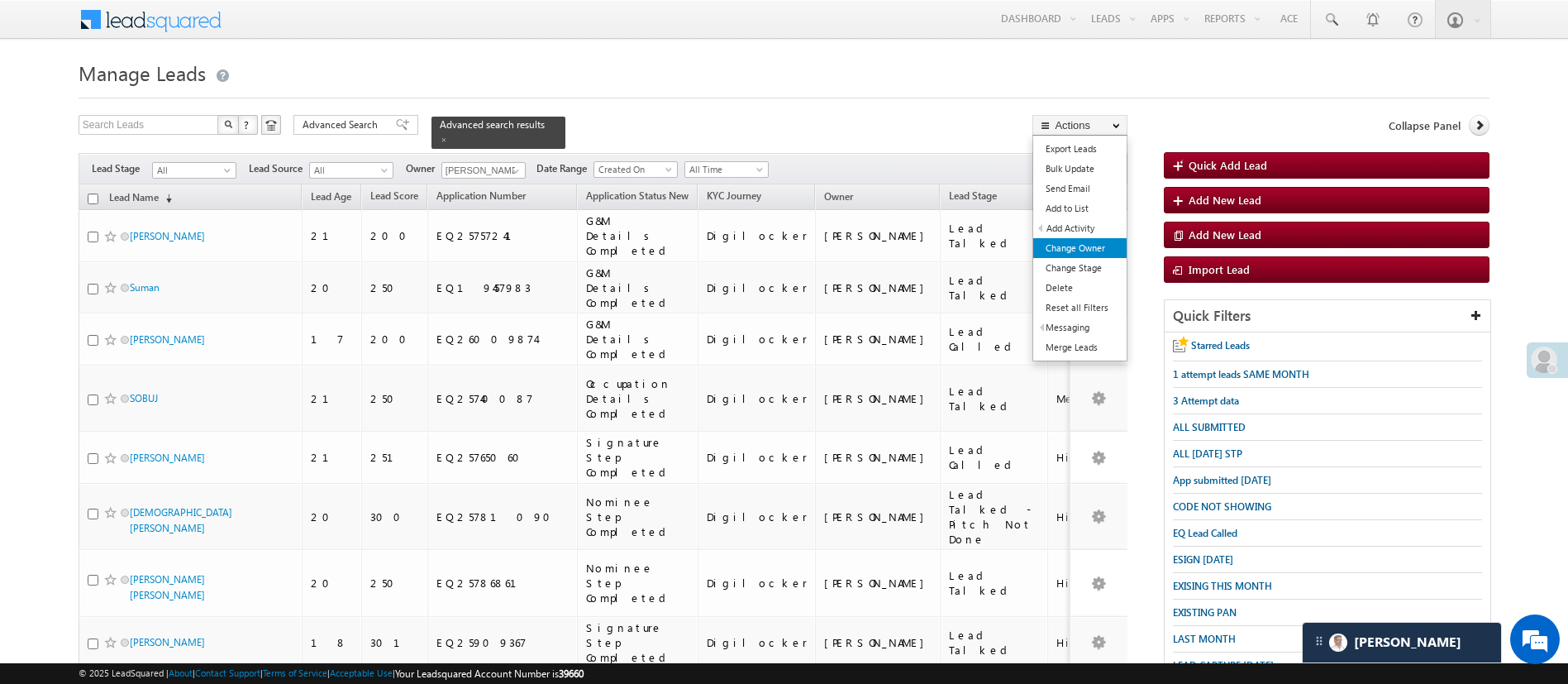
click at [1075, 243] on link "Change Owner" at bounding box center [1080, 247] width 94 height 20
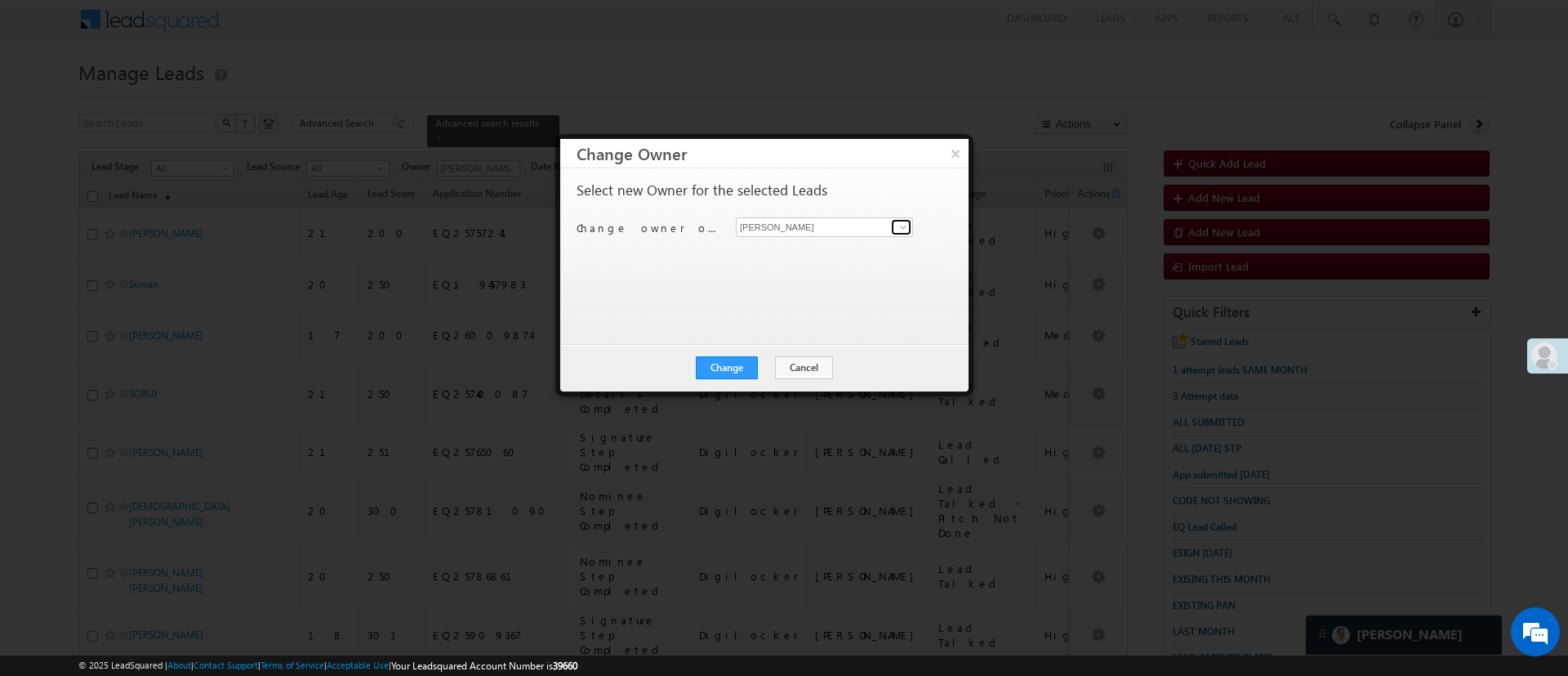
click at [893, 226] on link at bounding box center [901, 226] width 20 height 16
click at [855, 242] on link "Hemant Nandwana Hemant.Nandwana@angelbroking.com" at bounding box center [824, 252] width 178 height 31
type input "Hemant Nandwana"
click at [753, 368] on button "Change" at bounding box center [727, 367] width 62 height 23
click at [774, 371] on button "Close" at bounding box center [767, 367] width 52 height 23
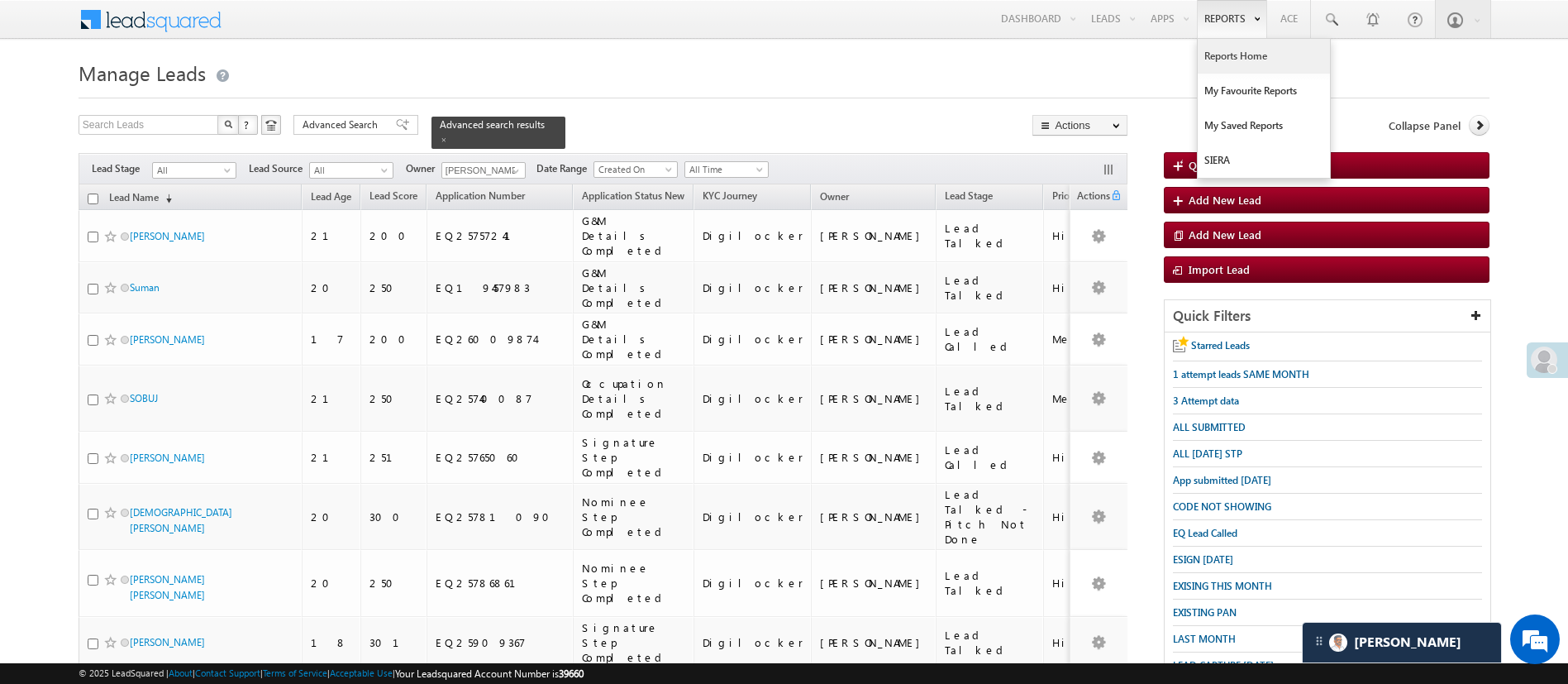
click at [1243, 44] on link "Reports Home" at bounding box center [1263, 56] width 132 height 35
